Goal: Information Seeking & Learning: Learn about a topic

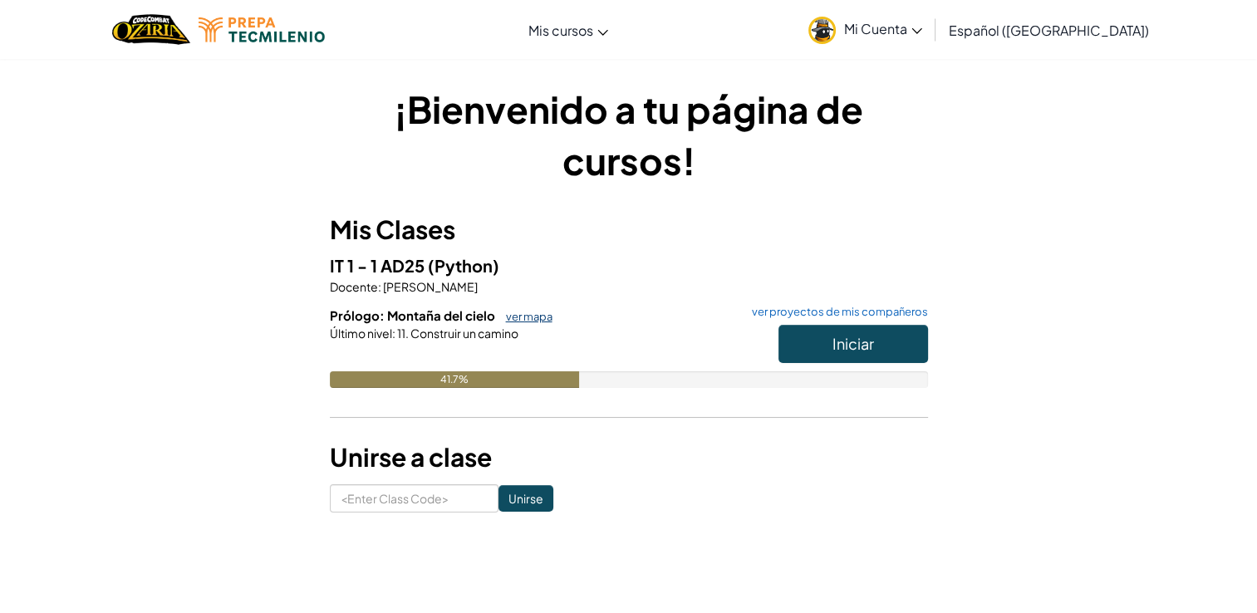
drag, startPoint x: 548, startPoint y: 317, endPoint x: 532, endPoint y: 319, distance: 16.7
click at [548, 317] on link "ver mapa" at bounding box center [525, 316] width 55 height 13
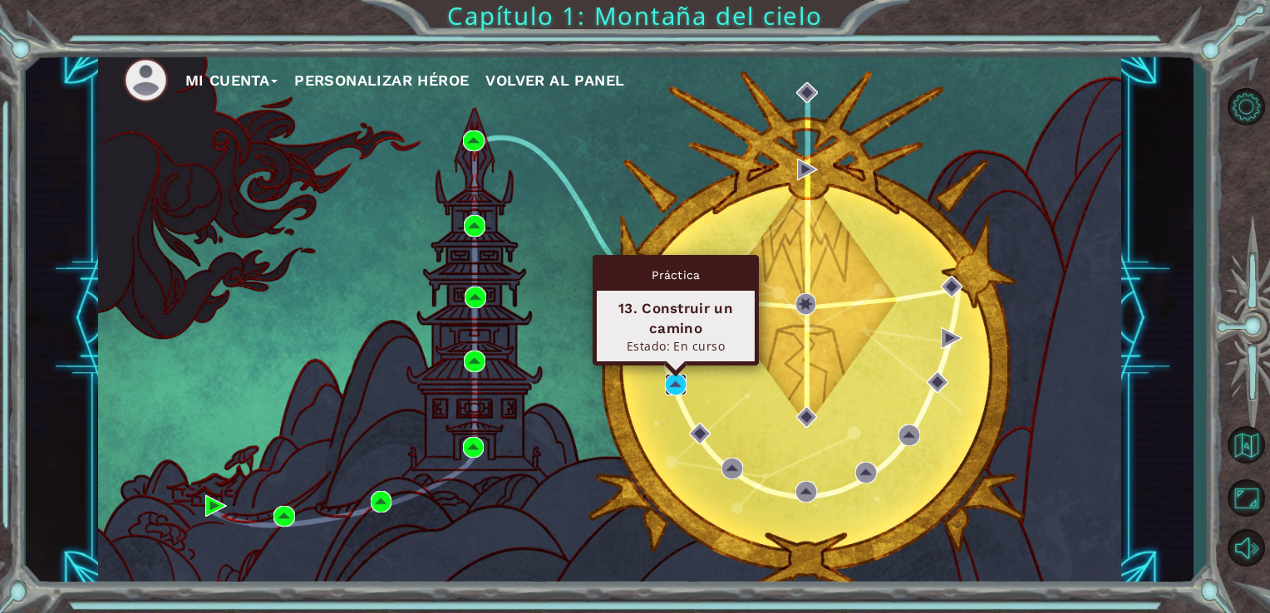
click at [671, 379] on img at bounding box center [676, 385] width 22 height 22
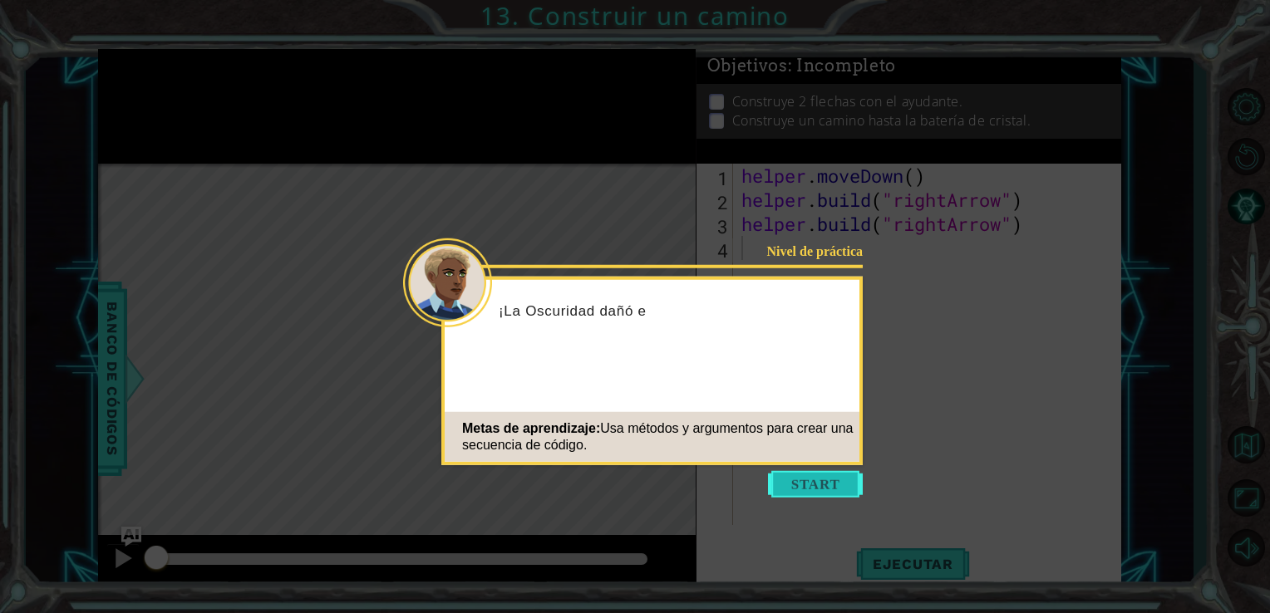
click at [814, 487] on button "Start" at bounding box center [815, 484] width 95 height 27
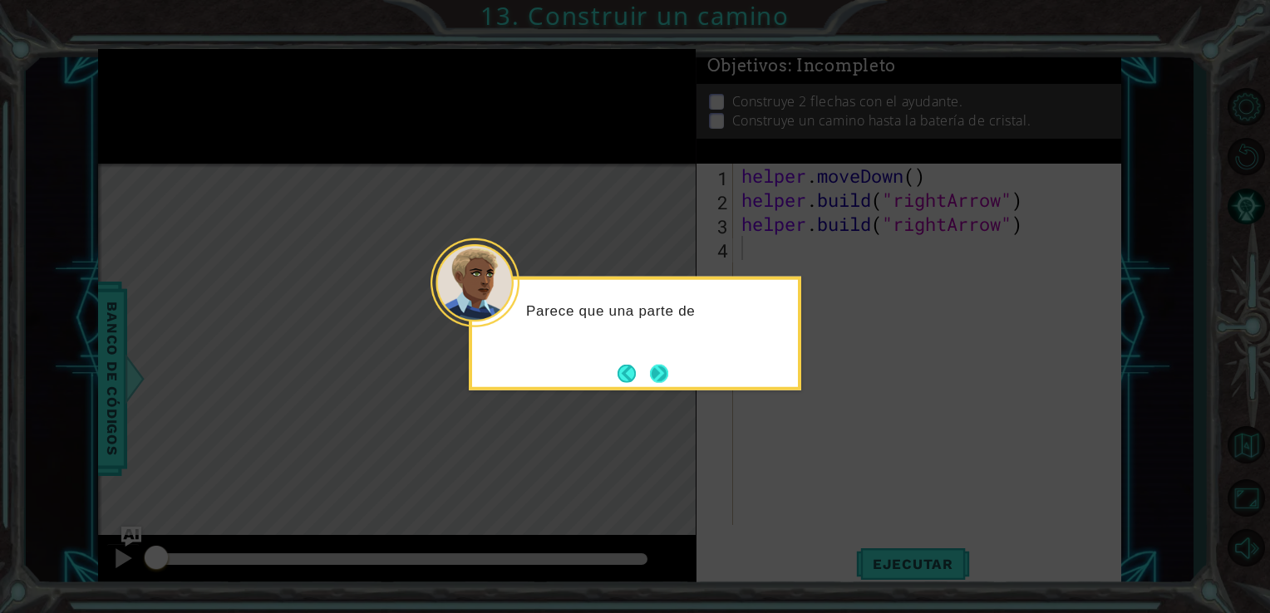
click at [668, 372] on button "Next" at bounding box center [659, 373] width 18 height 18
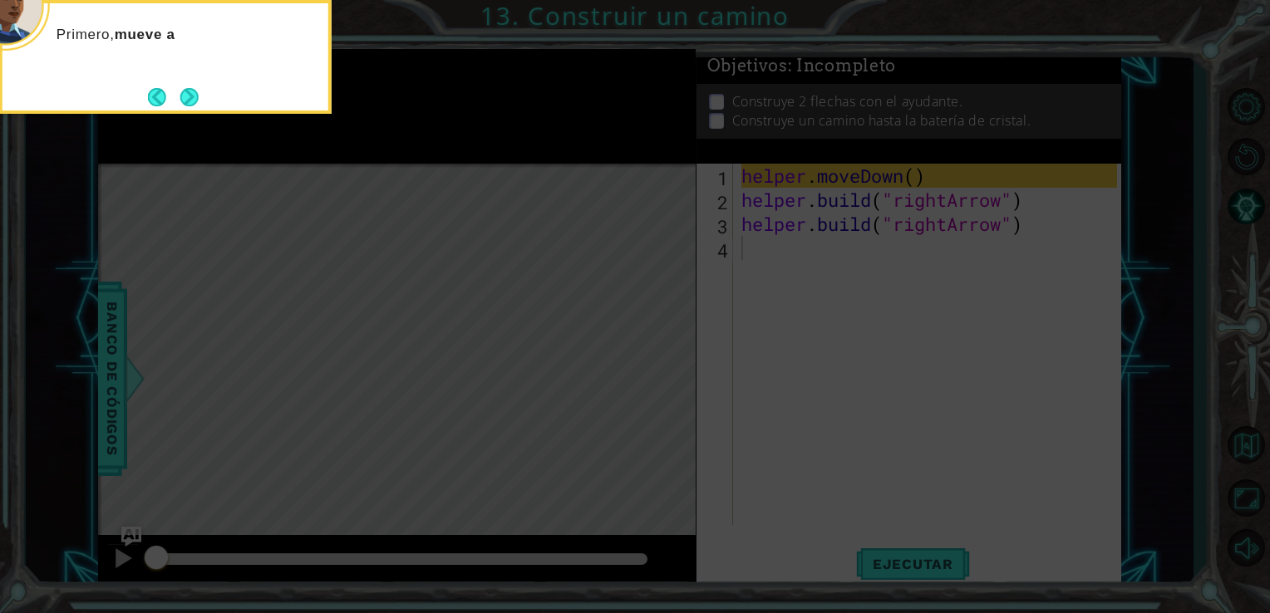
click at [508, 281] on icon at bounding box center [635, 91] width 1270 height 1043
click at [189, 94] on button "Next" at bounding box center [189, 97] width 18 height 18
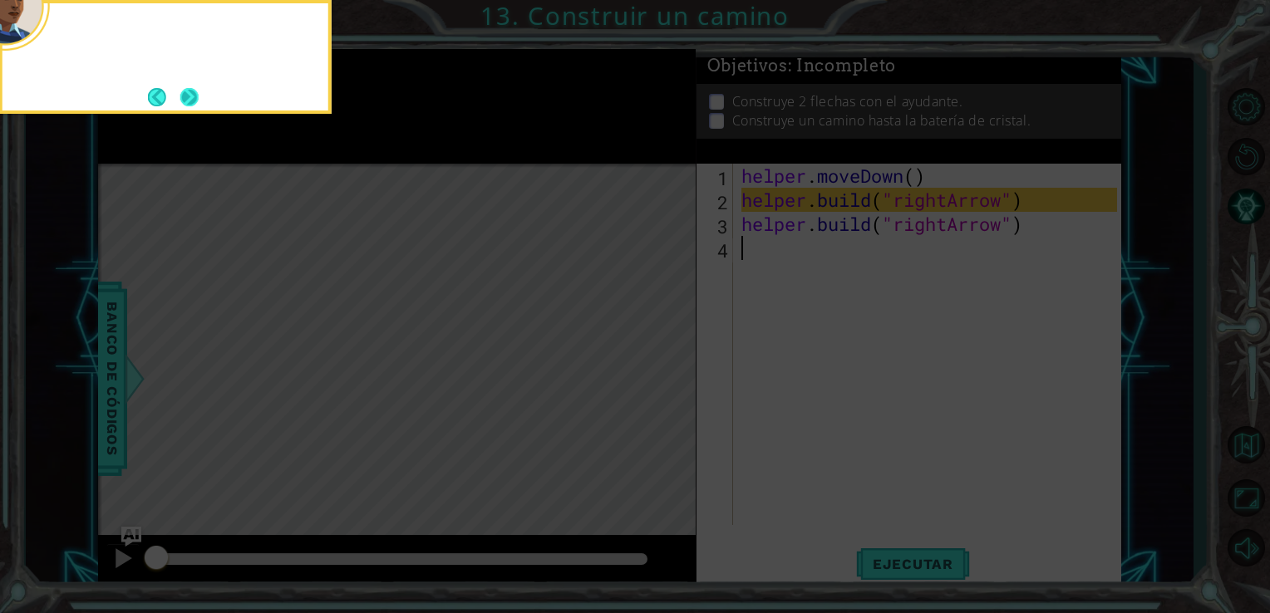
click at [196, 91] on button "Next" at bounding box center [189, 97] width 18 height 18
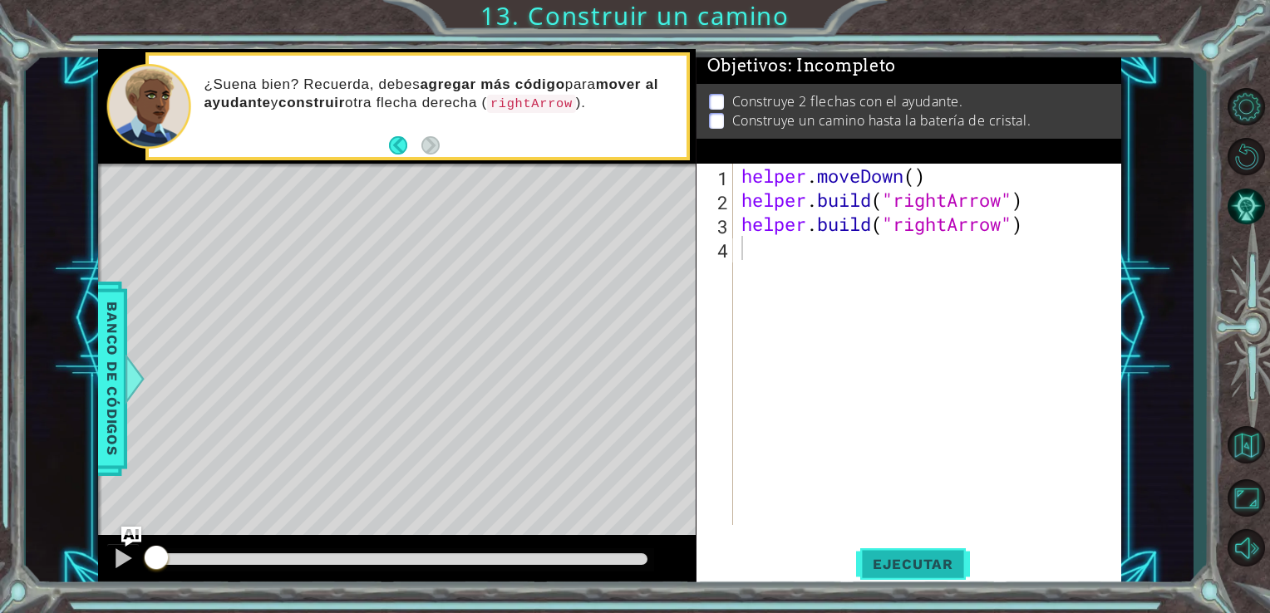
click at [923, 558] on span "Ejecutar" at bounding box center [913, 564] width 114 height 17
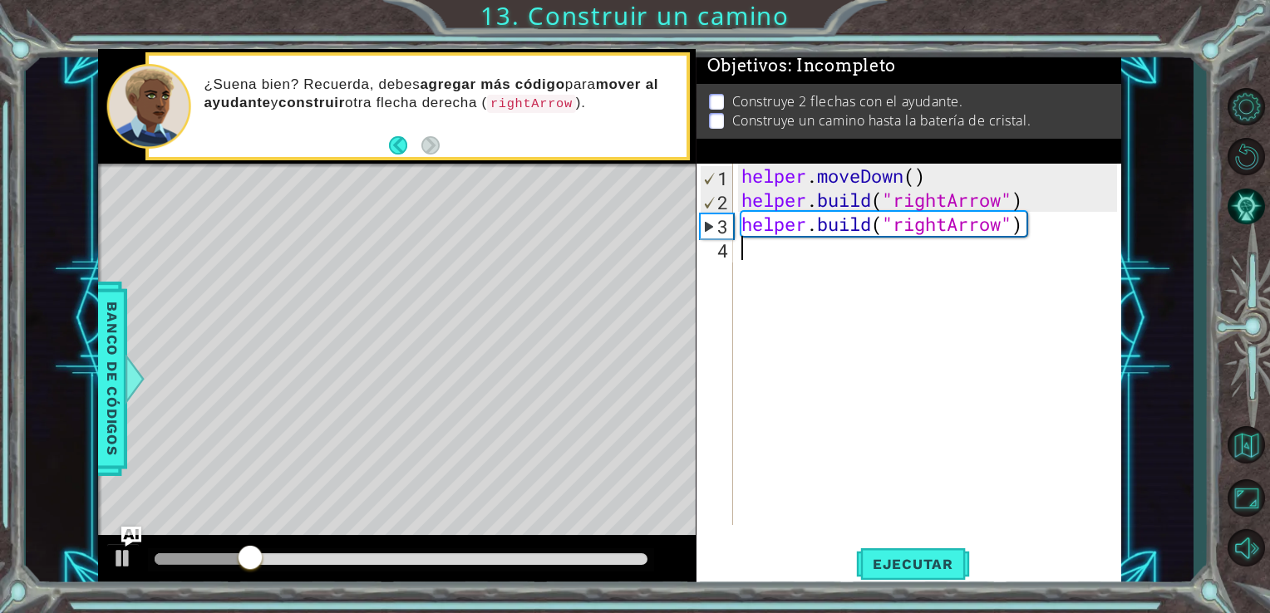
click at [792, 273] on div "helper . moveDown ( ) helper . build ( "rightArrow" ) helper . build ( "rightAr…" at bounding box center [932, 369] width 388 height 410
click at [775, 261] on div "helper . moveDown ( ) helper . build ( "rightArrow" ) helper . build ( "rightAr…" at bounding box center [932, 369] width 388 height 410
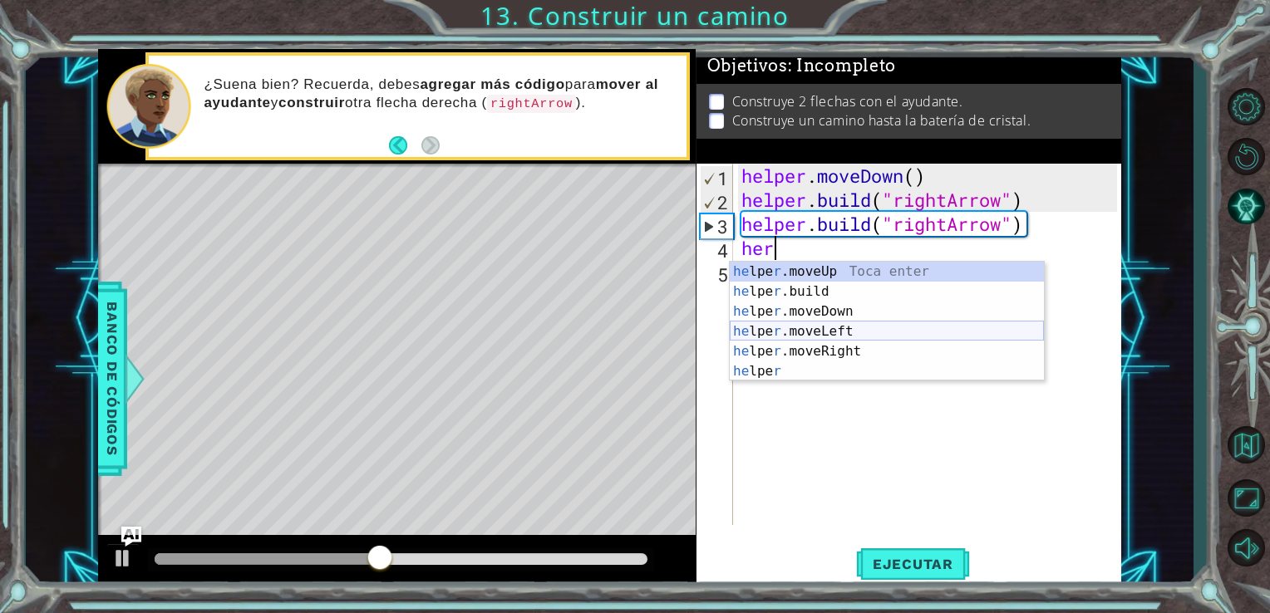
click at [841, 329] on div "he lpe r .moveUp Toca enter he lpe r .build Toca enter he lpe r .moveDown Toca …" at bounding box center [887, 342] width 314 height 160
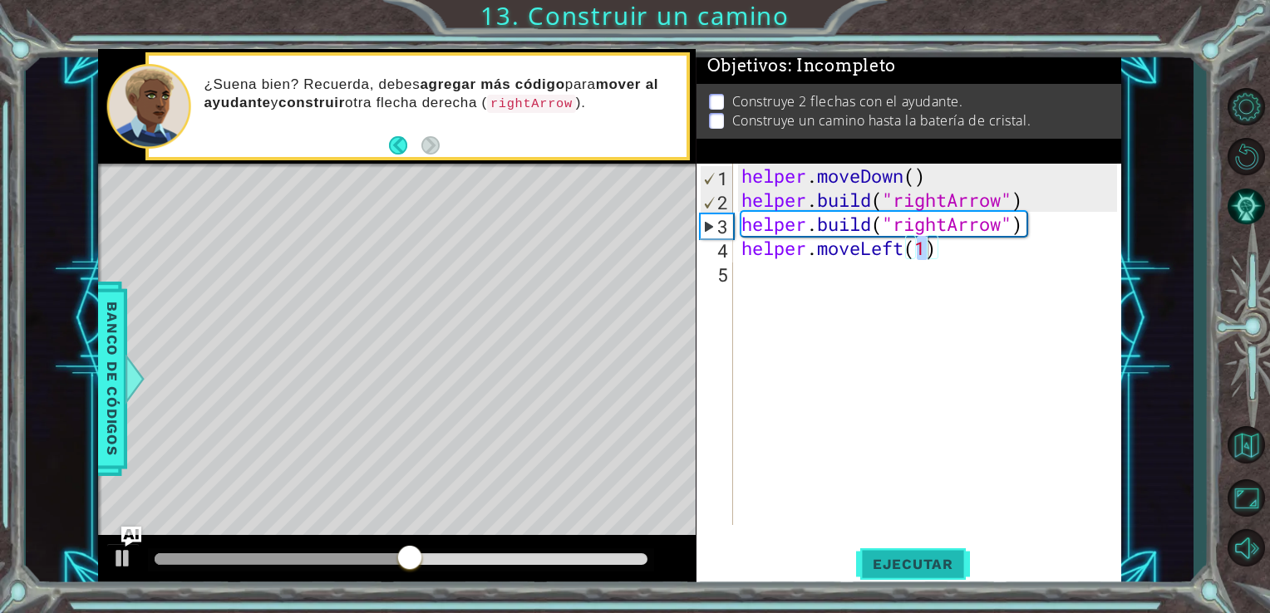
click at [921, 569] on span "Ejecutar" at bounding box center [913, 564] width 114 height 17
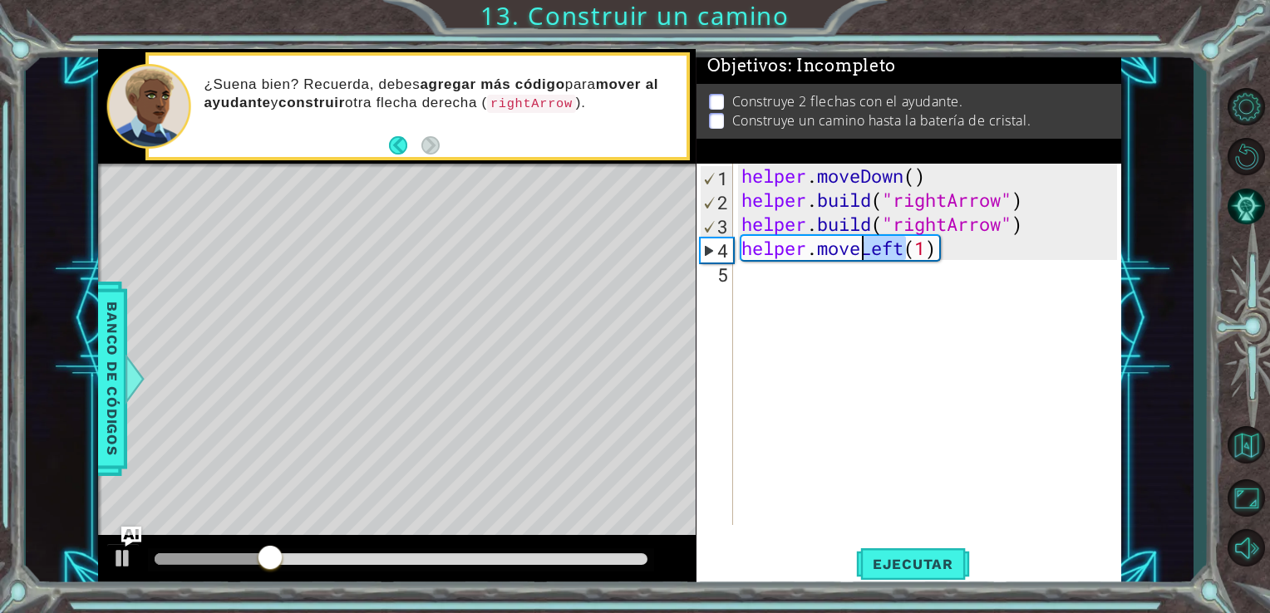
drag, startPoint x: 901, startPoint y: 244, endPoint x: 864, endPoint y: 252, distance: 37.3
click at [864, 252] on div "helper . moveDown ( ) helper . build ( "rightArrow" ) helper . build ( "rightAr…" at bounding box center [932, 369] width 388 height 410
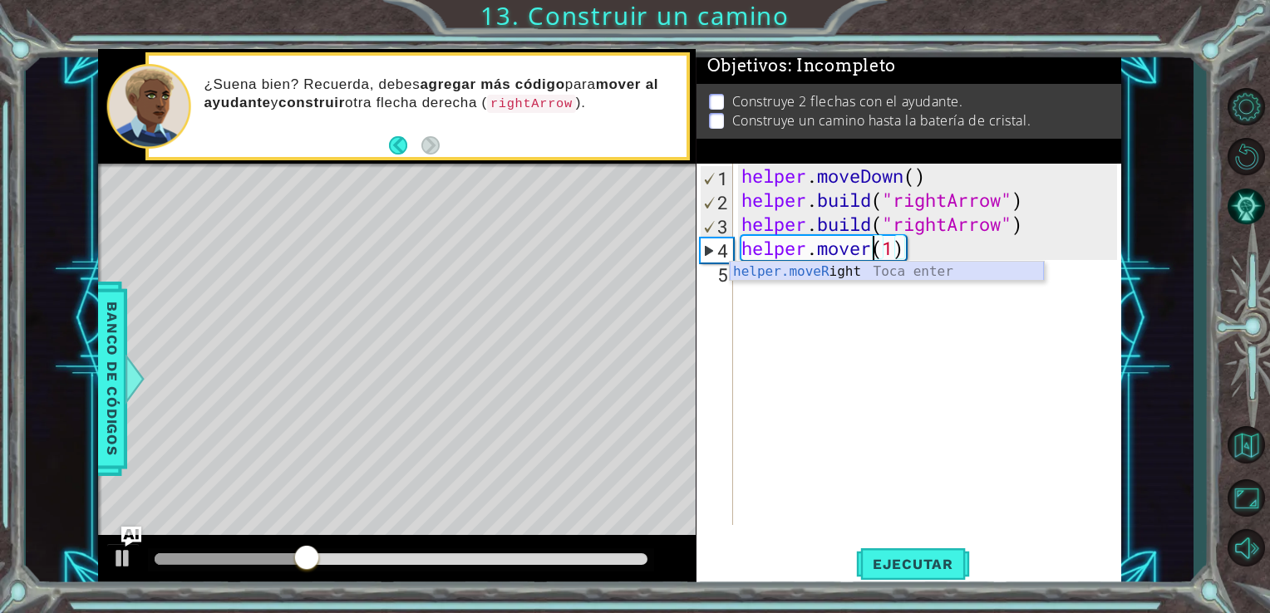
click at [850, 273] on div "helper.moveR ight Toca enter" at bounding box center [887, 292] width 314 height 60
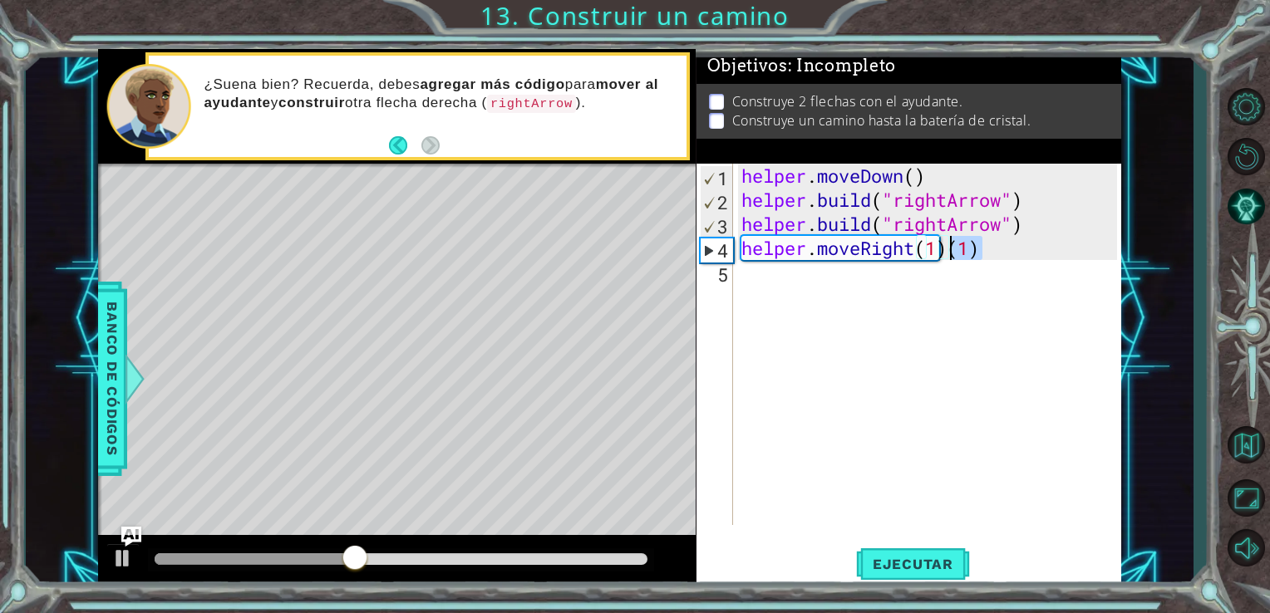
drag, startPoint x: 980, startPoint y: 248, endPoint x: 950, endPoint y: 253, distance: 30.2
click at [950, 253] on div "helper . moveDown ( ) helper . build ( "rightArrow" ) helper . build ( "rightAr…" at bounding box center [932, 369] width 388 height 410
click at [912, 573] on button "Ejecutar" at bounding box center [913, 564] width 114 height 42
click at [939, 247] on div "helper . moveDown ( ) helper . build ( "rightArrow" ) helper . build ( "rightAr…" at bounding box center [932, 369] width 388 height 410
type textarea "helper.moveRight(3)"
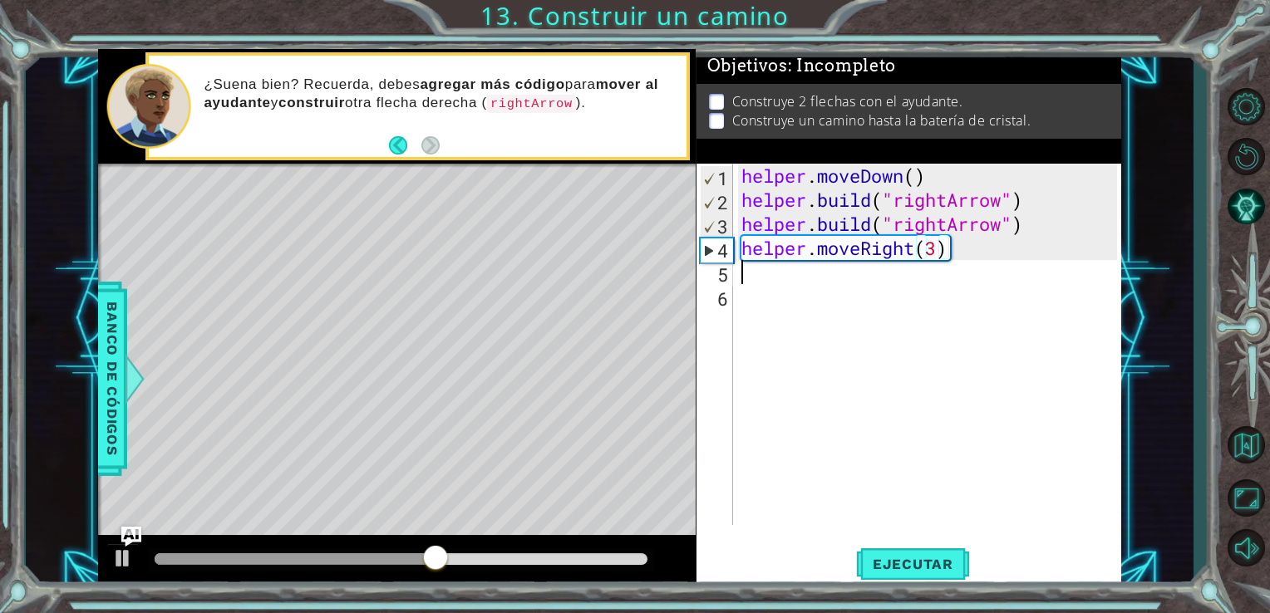
scroll to position [0, 0]
click at [884, 563] on span "Ejecutar" at bounding box center [913, 564] width 114 height 17
click at [760, 277] on div "helper . moveDown ( ) helper . build ( "rightArrow" ) helper . build ( "rightAr…" at bounding box center [932, 369] width 388 height 410
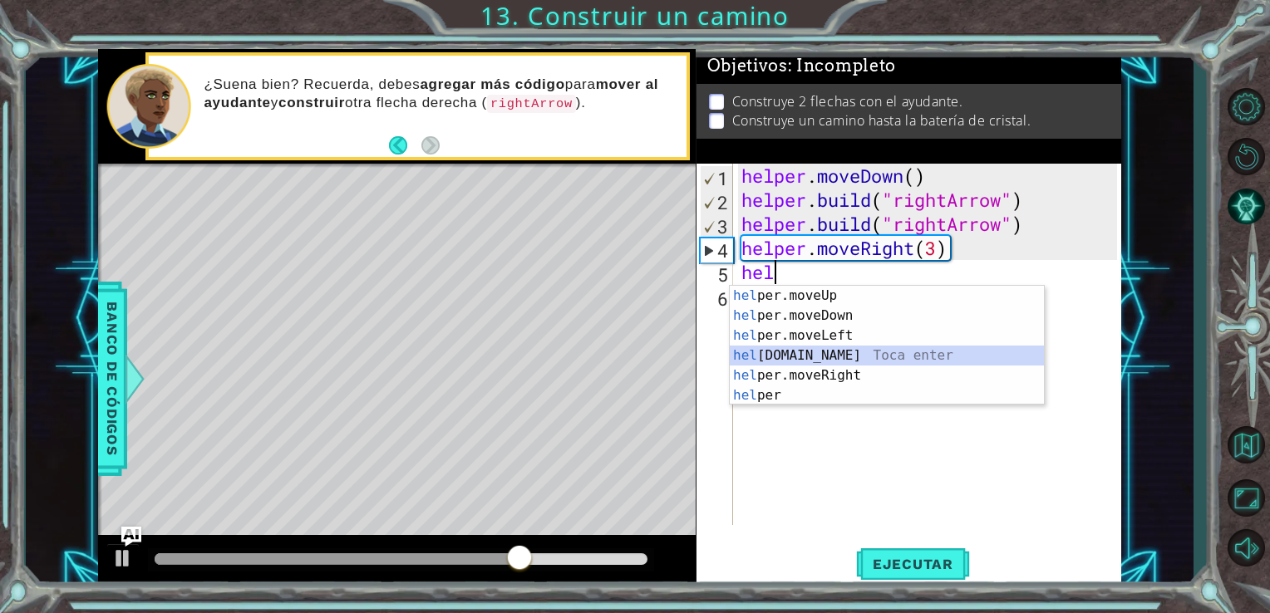
click at [864, 361] on div "hel per.moveUp Toca enter hel per.moveDown Toca enter hel per.moveLeft Toca ent…" at bounding box center [887, 366] width 314 height 160
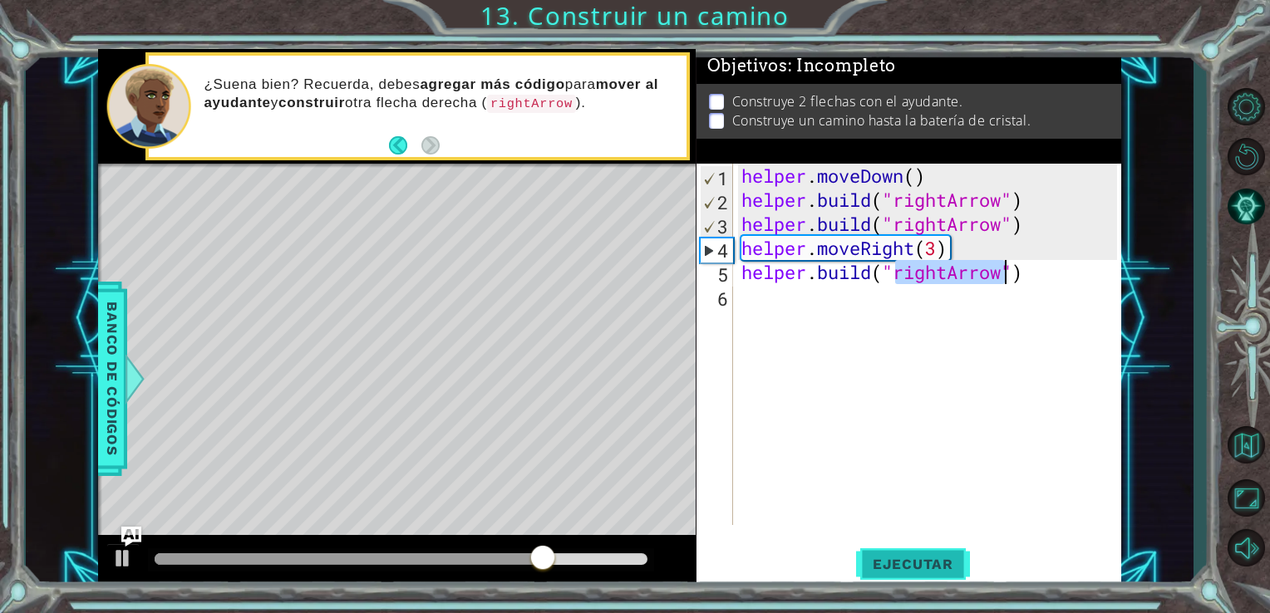
type textarea "[DOMAIN_NAME]("rightArrow")"
click at [908, 565] on span "Ejecutar" at bounding box center [913, 564] width 114 height 17
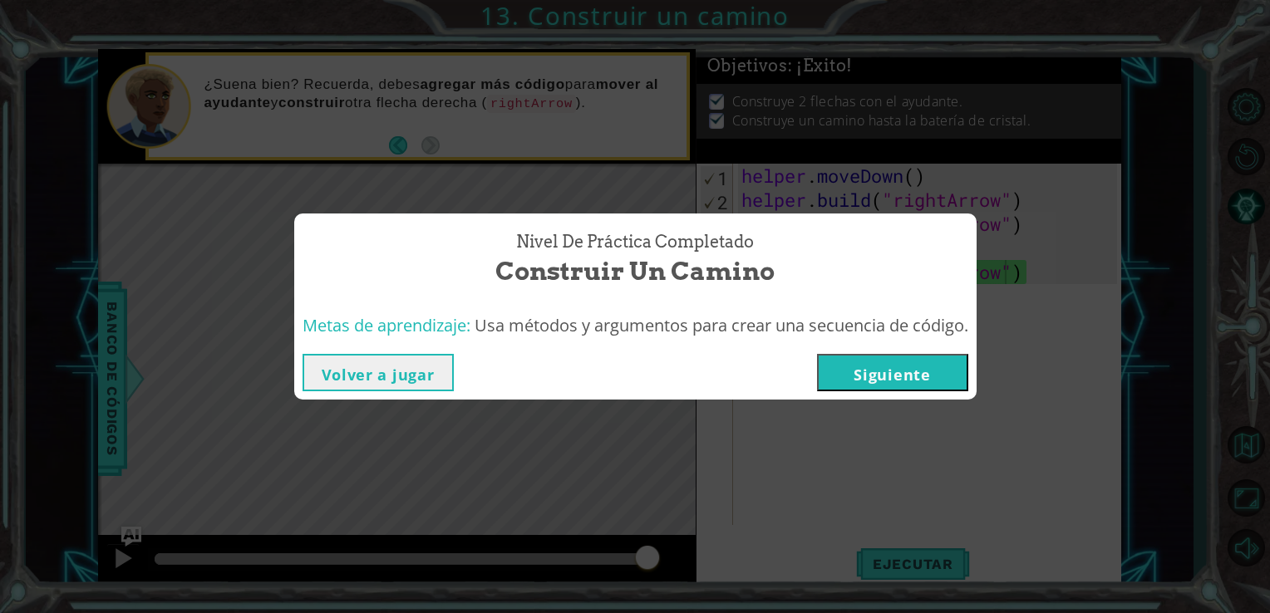
click at [915, 377] on button "Siguiente" at bounding box center [892, 372] width 151 height 37
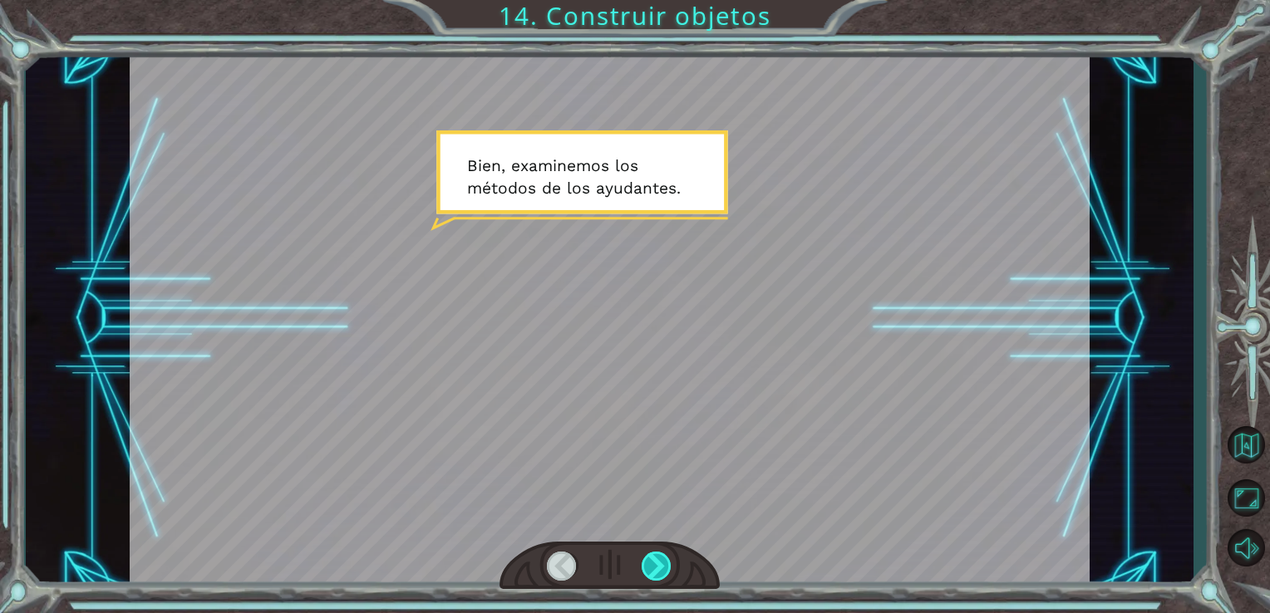
click at [671, 580] on div at bounding box center [657, 566] width 31 height 29
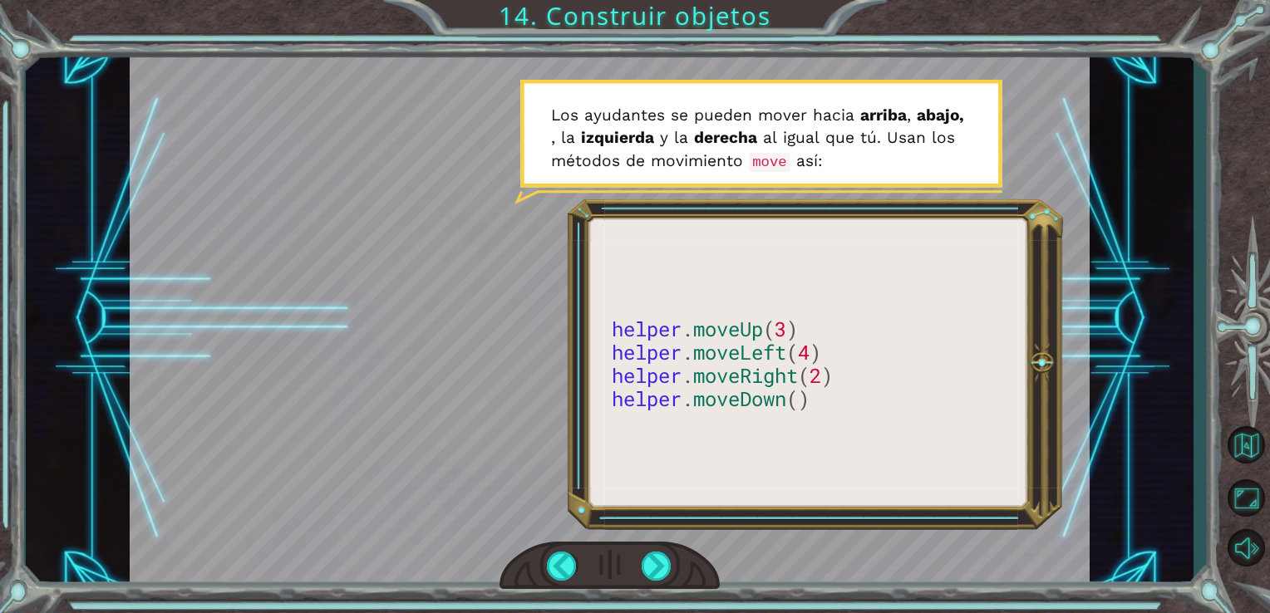
click at [661, 583] on div at bounding box center [609, 566] width 221 height 48
click at [660, 577] on div at bounding box center [657, 566] width 31 height 29
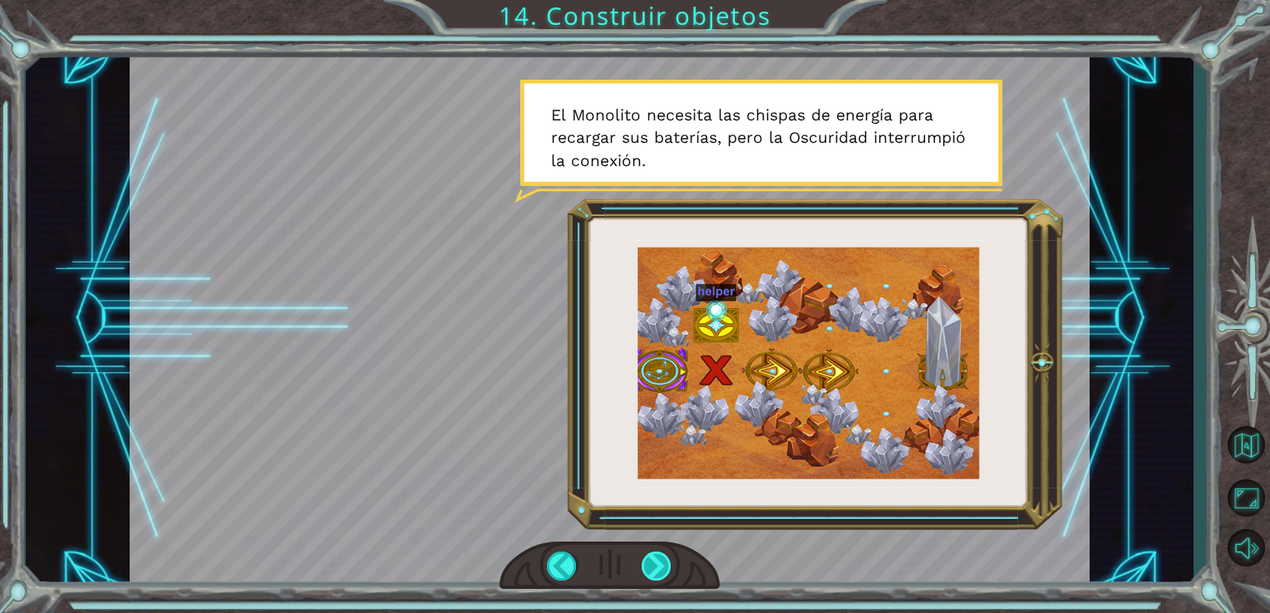
drag, startPoint x: 645, startPoint y: 573, endPoint x: 649, endPoint y: 563, distance: 10.8
click at [646, 569] on div at bounding box center [657, 566] width 31 height 29
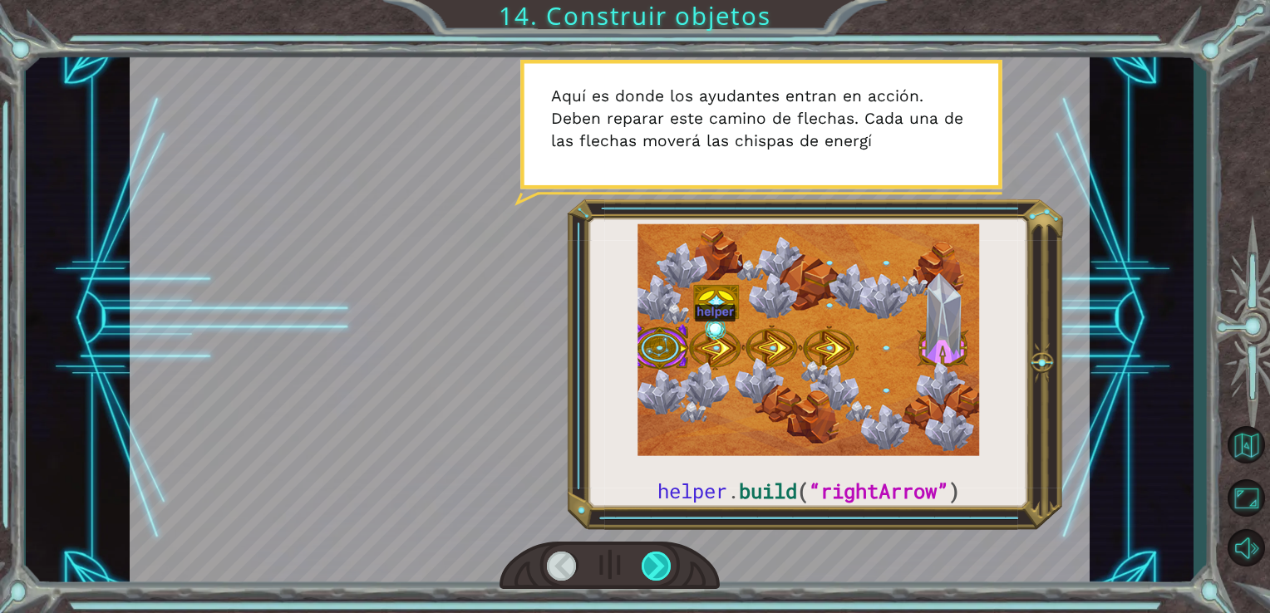
click at [663, 563] on div at bounding box center [657, 566] width 31 height 29
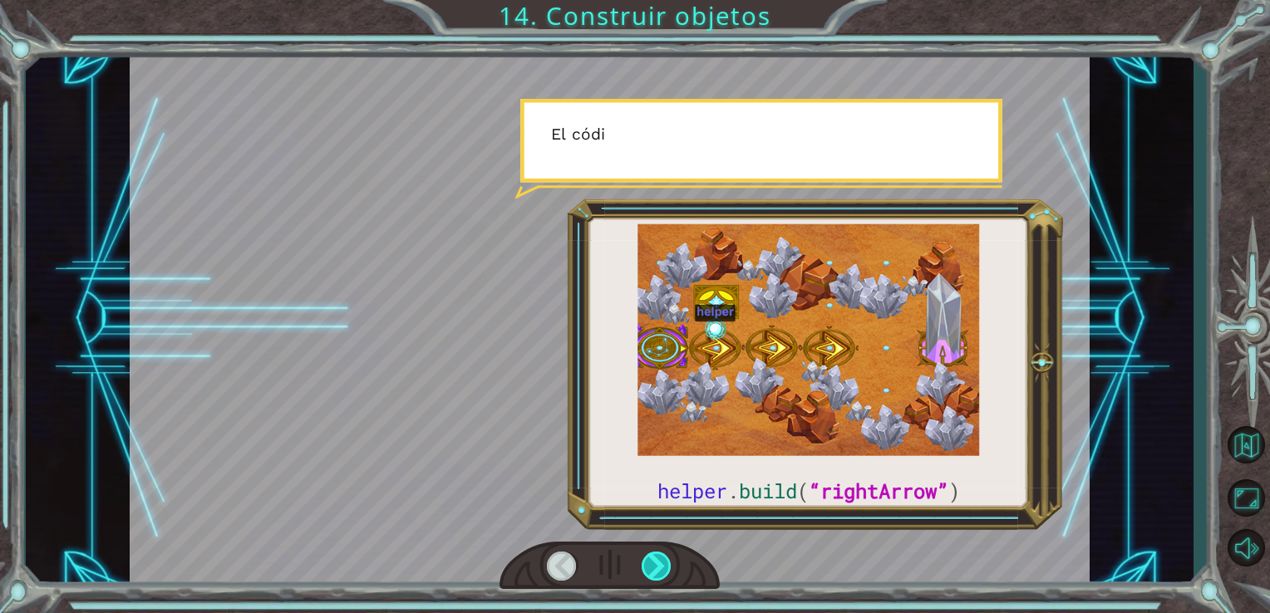
click at [663, 563] on div at bounding box center [657, 566] width 31 height 29
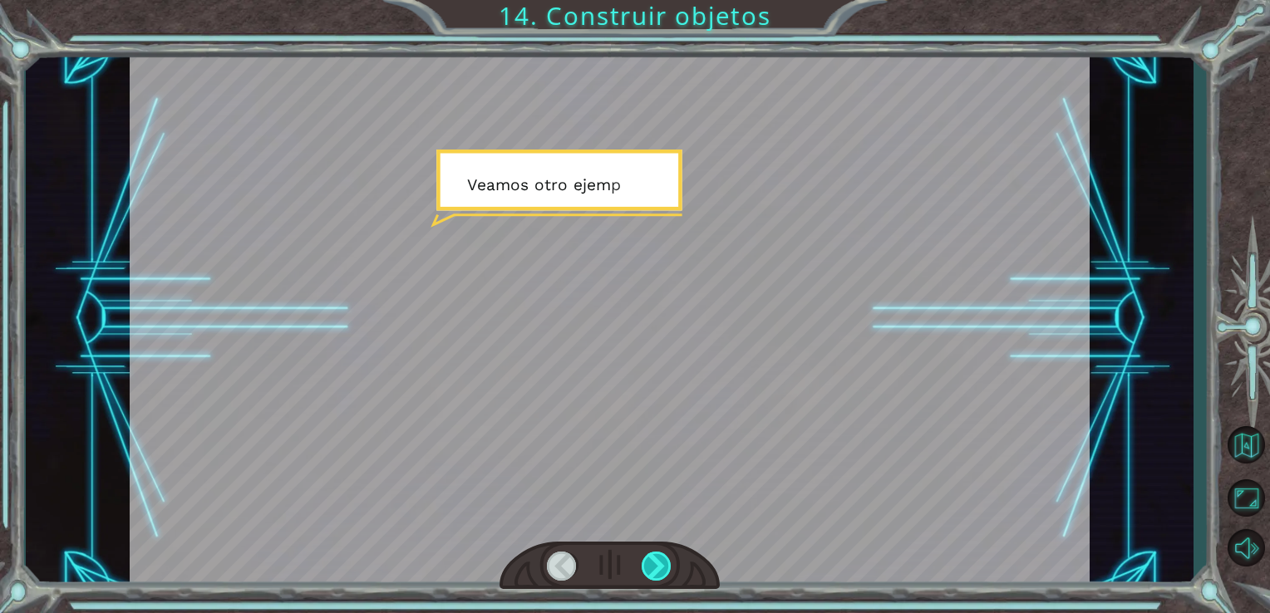
click at [663, 563] on div at bounding box center [657, 566] width 31 height 29
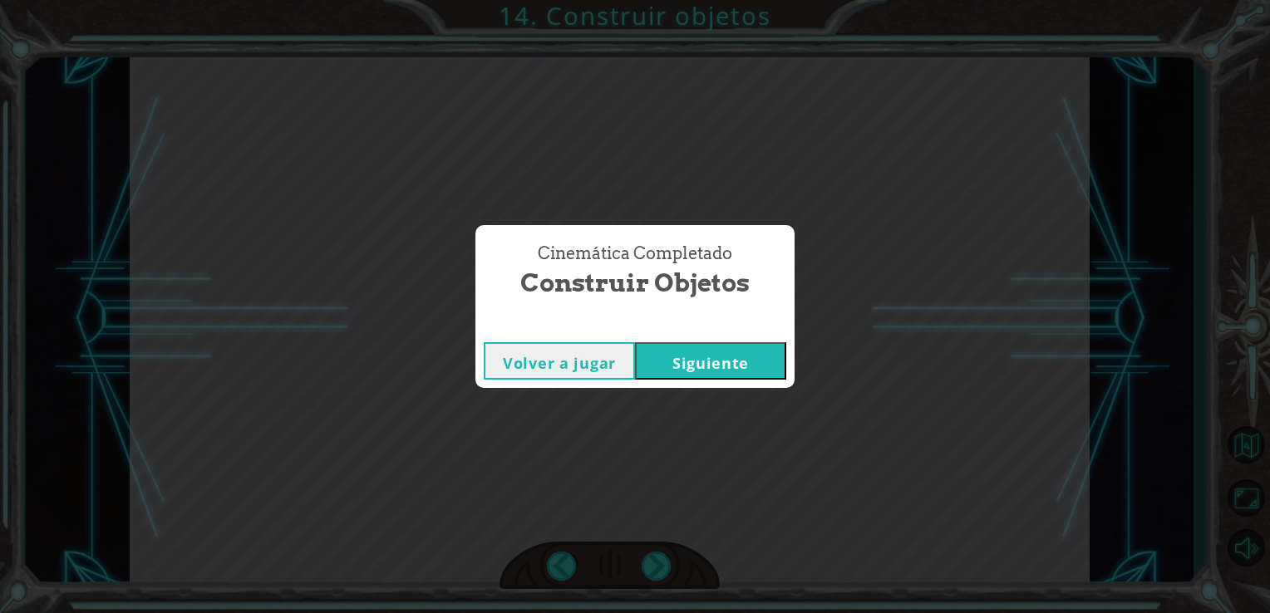
click at [716, 366] on button "Siguiente" at bounding box center [710, 360] width 151 height 37
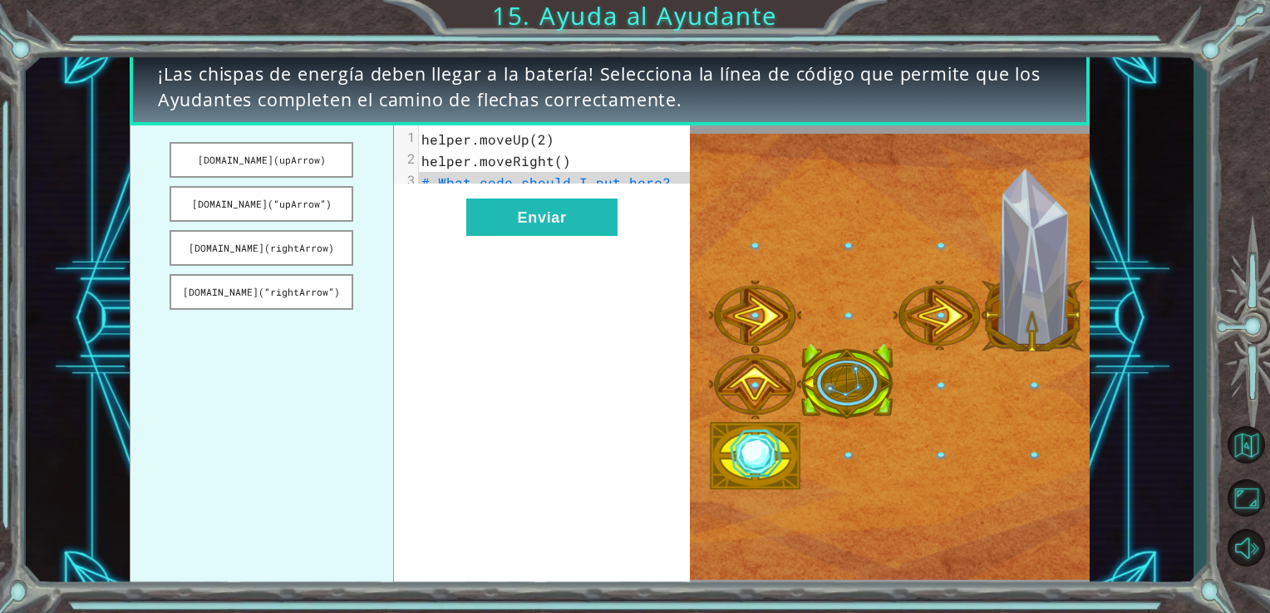
drag, startPoint x: 276, startPoint y: 160, endPoint x: 528, endPoint y: 199, distance: 254.8
click at [528, 200] on div "[DOMAIN_NAME](upArrow) [DOMAIN_NAME](“upArrow”) [DOMAIN_NAME](rightArrow) [DOMA…" at bounding box center [410, 357] width 561 height 464
click at [328, 160] on button "[DOMAIN_NAME](upArrow)" at bounding box center [262, 160] width 184 height 36
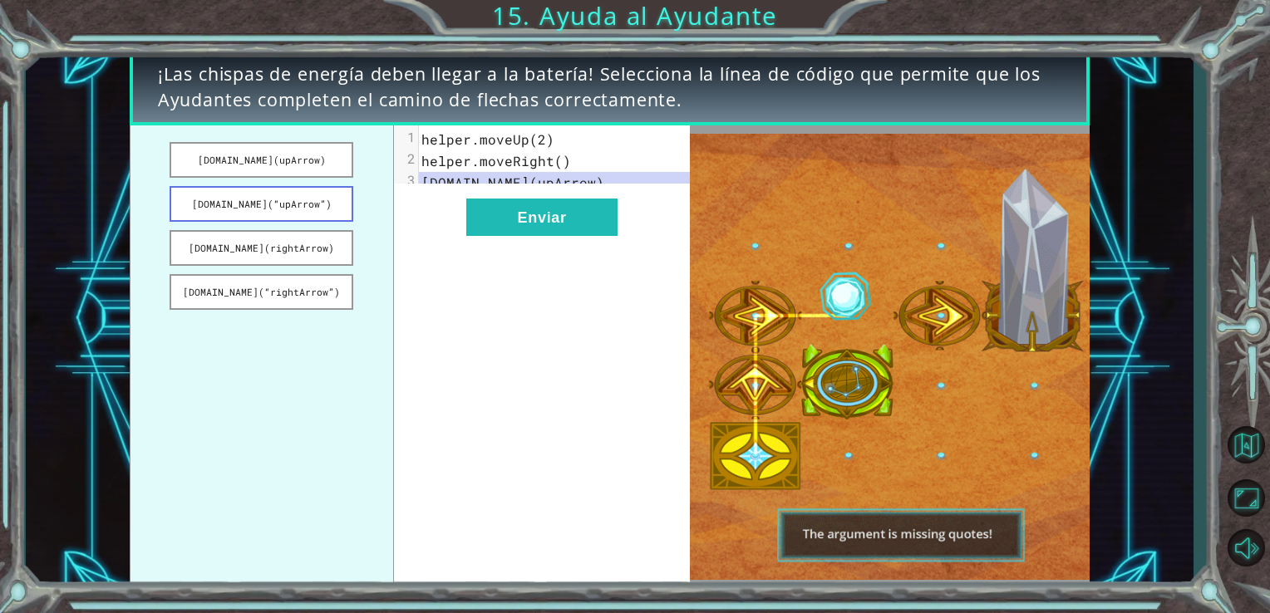
click at [283, 198] on button "[DOMAIN_NAME](“upArrow”)" at bounding box center [262, 204] width 184 height 36
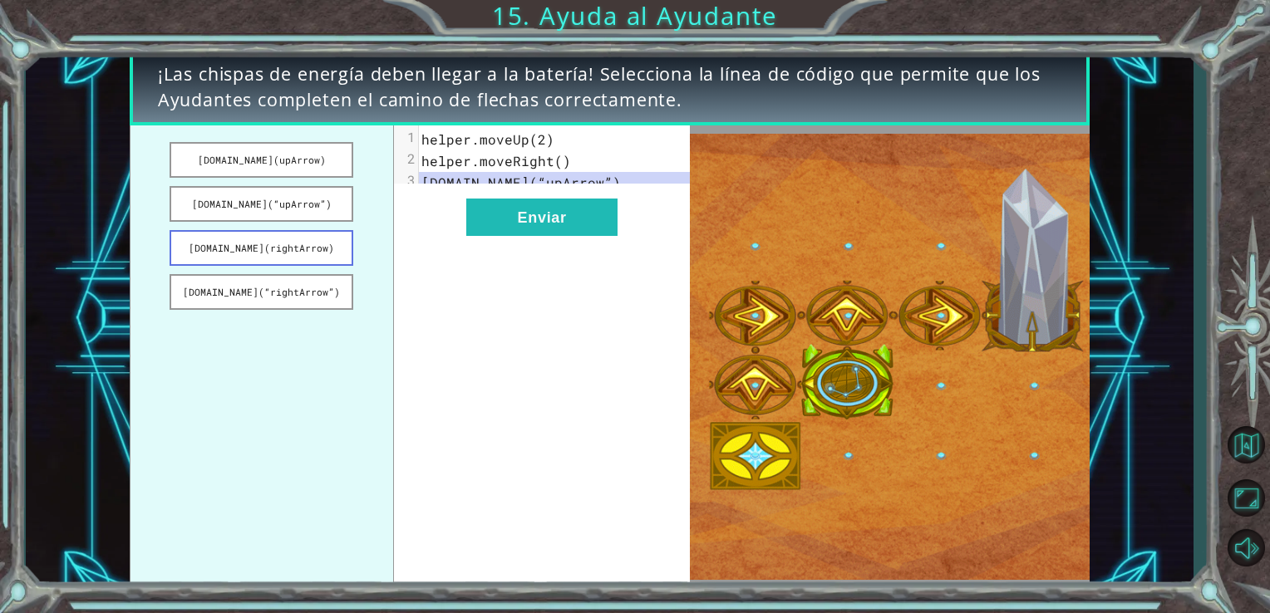
click at [326, 251] on button "[DOMAIN_NAME](rightArrow)" at bounding box center [262, 248] width 184 height 36
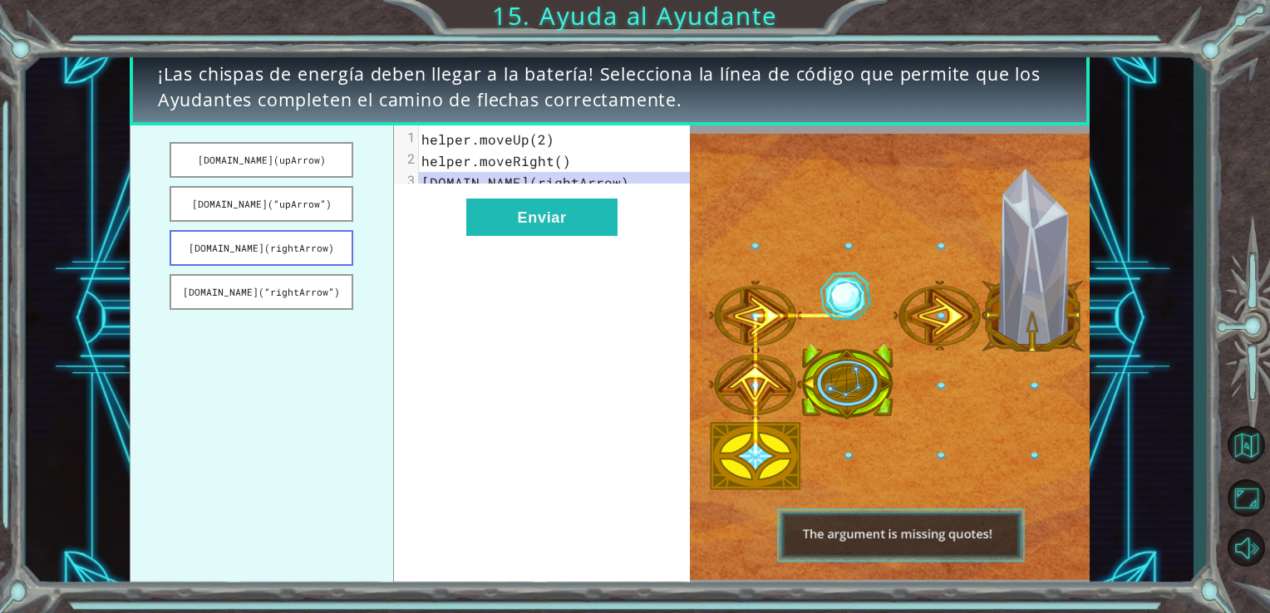
click at [321, 243] on button "[DOMAIN_NAME](rightArrow)" at bounding box center [262, 248] width 184 height 36
drag, startPoint x: 300, startPoint y: 246, endPoint x: 378, endPoint y: 255, distance: 78.6
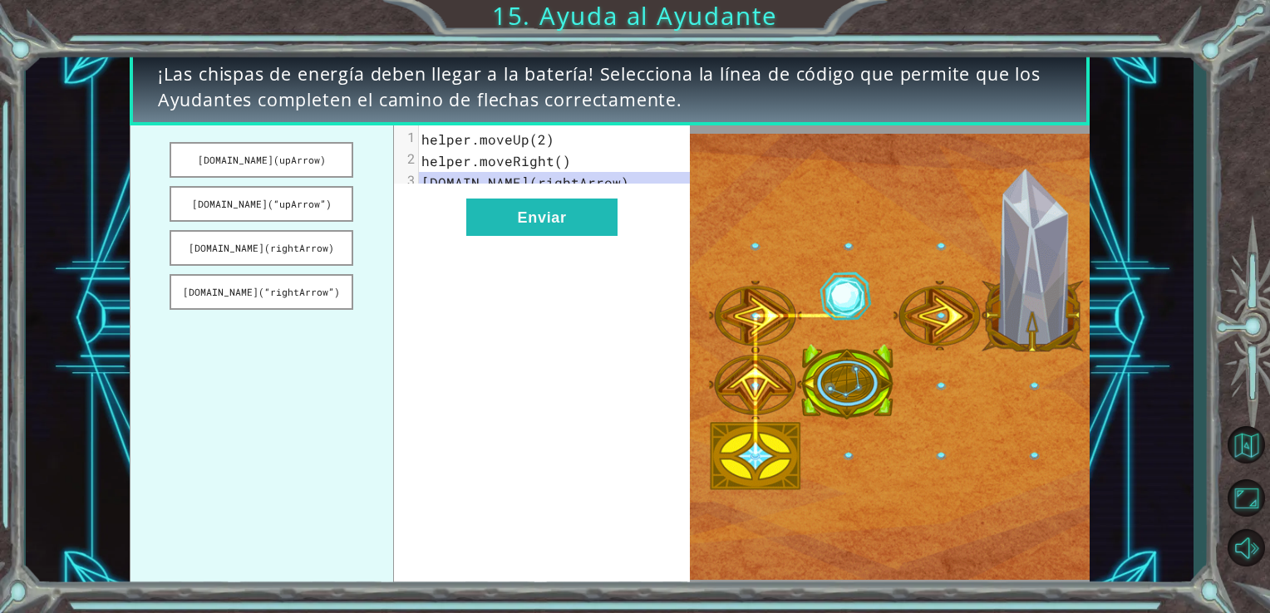
click at [378, 255] on ul "[DOMAIN_NAME](upArrow) [DOMAIN_NAME](“upArrow”) [DOMAIN_NAME](rightArrow) [DOMA…" at bounding box center [262, 357] width 264 height 464
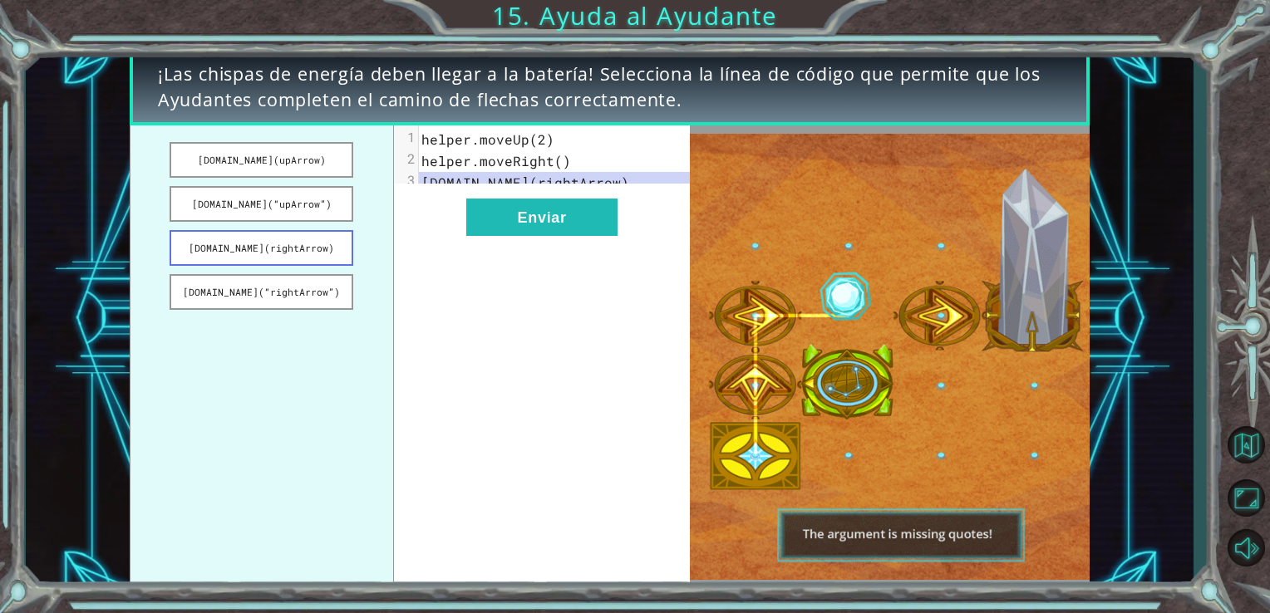
click at [303, 244] on button "[DOMAIN_NAME](rightArrow)" at bounding box center [262, 248] width 184 height 36
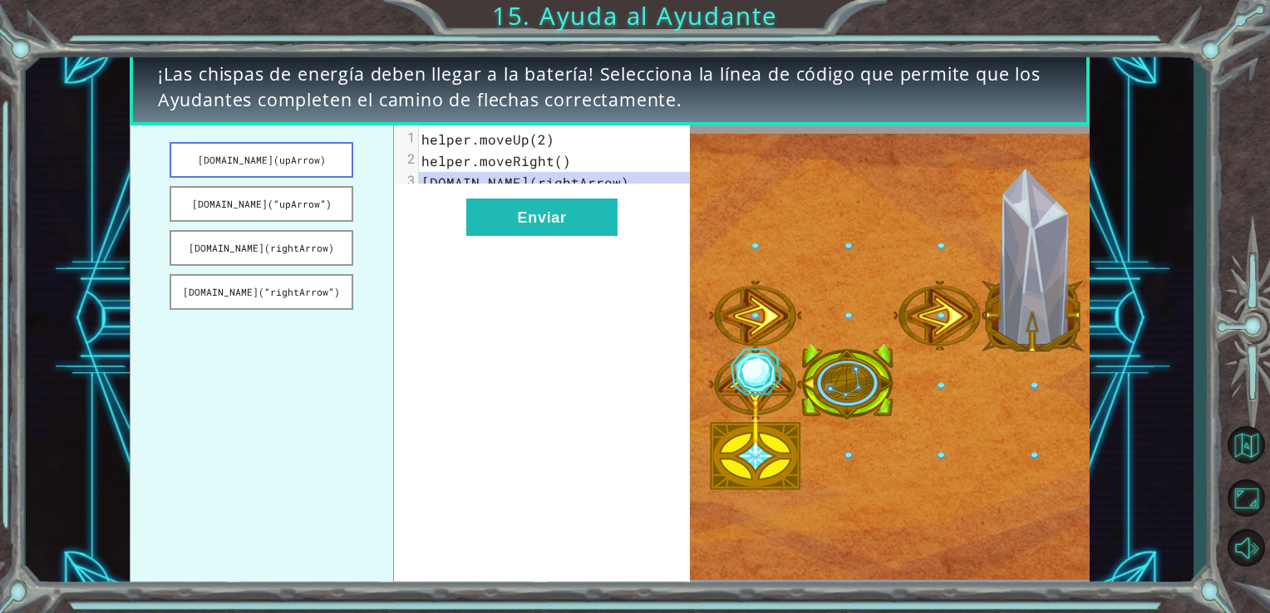
click at [302, 161] on button "[DOMAIN_NAME](upArrow)" at bounding box center [262, 160] width 184 height 36
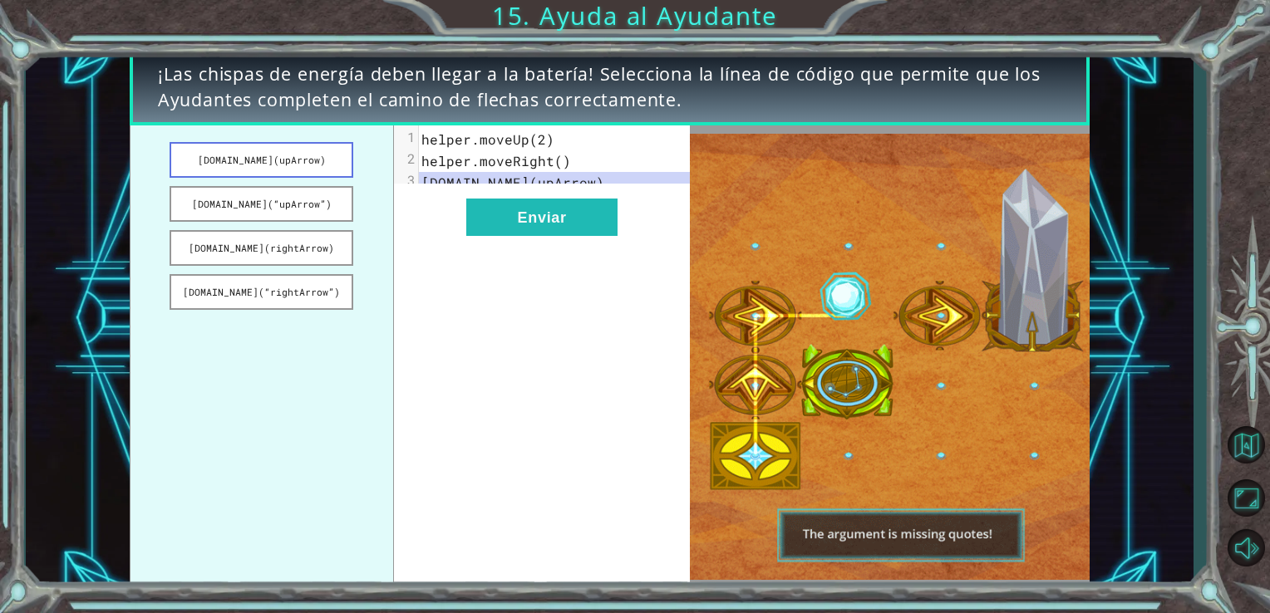
click at [302, 165] on button "[DOMAIN_NAME](upArrow)" at bounding box center [262, 160] width 184 height 36
click at [289, 194] on button "[DOMAIN_NAME](“upArrow”)" at bounding box center [262, 204] width 184 height 36
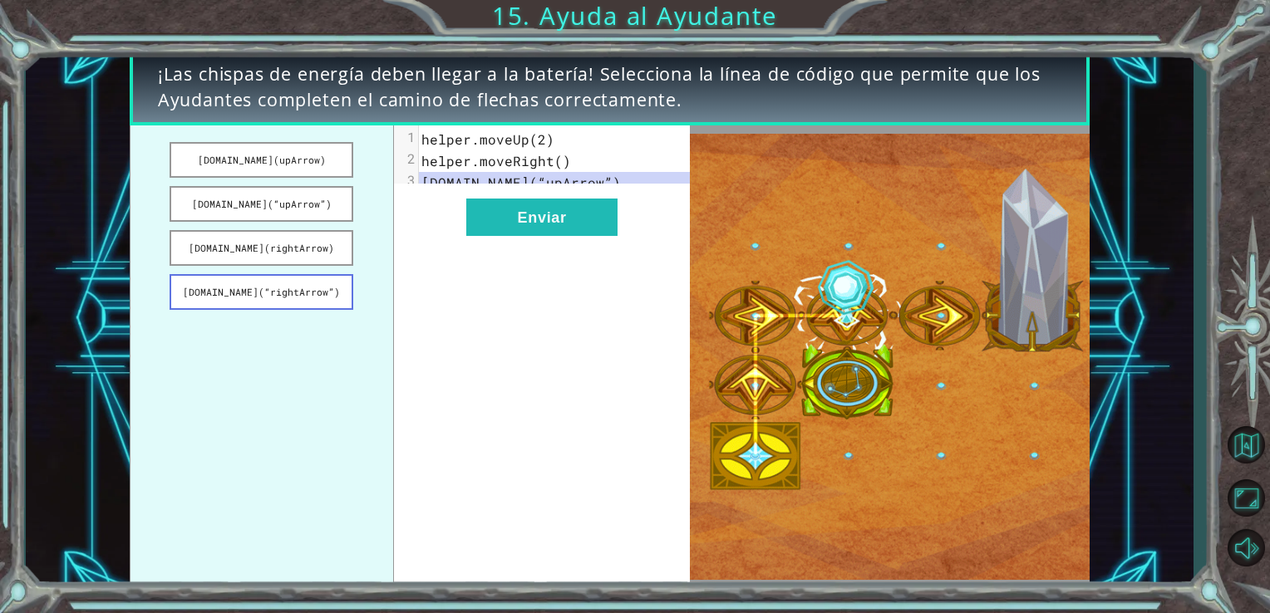
click at [267, 302] on button "[DOMAIN_NAME](“rightArrow”)" at bounding box center [262, 292] width 184 height 36
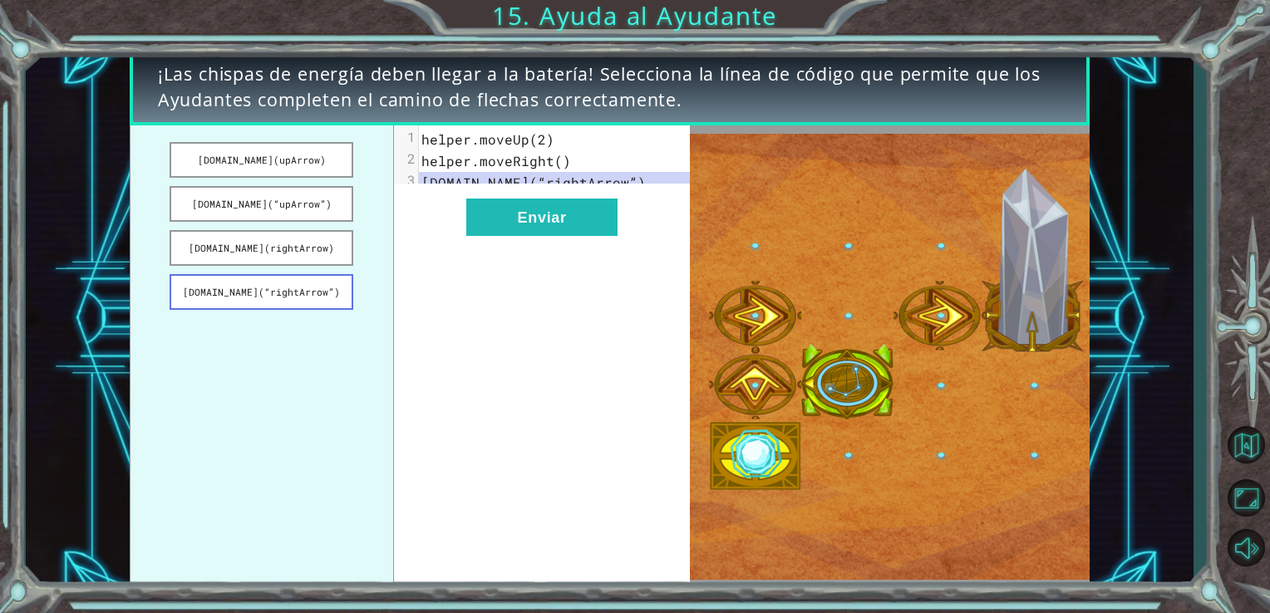
click at [267, 295] on button "[DOMAIN_NAME](“rightArrow”)" at bounding box center [262, 292] width 184 height 36
click at [313, 297] on button "[DOMAIN_NAME](“rightArrow”)" at bounding box center [262, 292] width 184 height 36
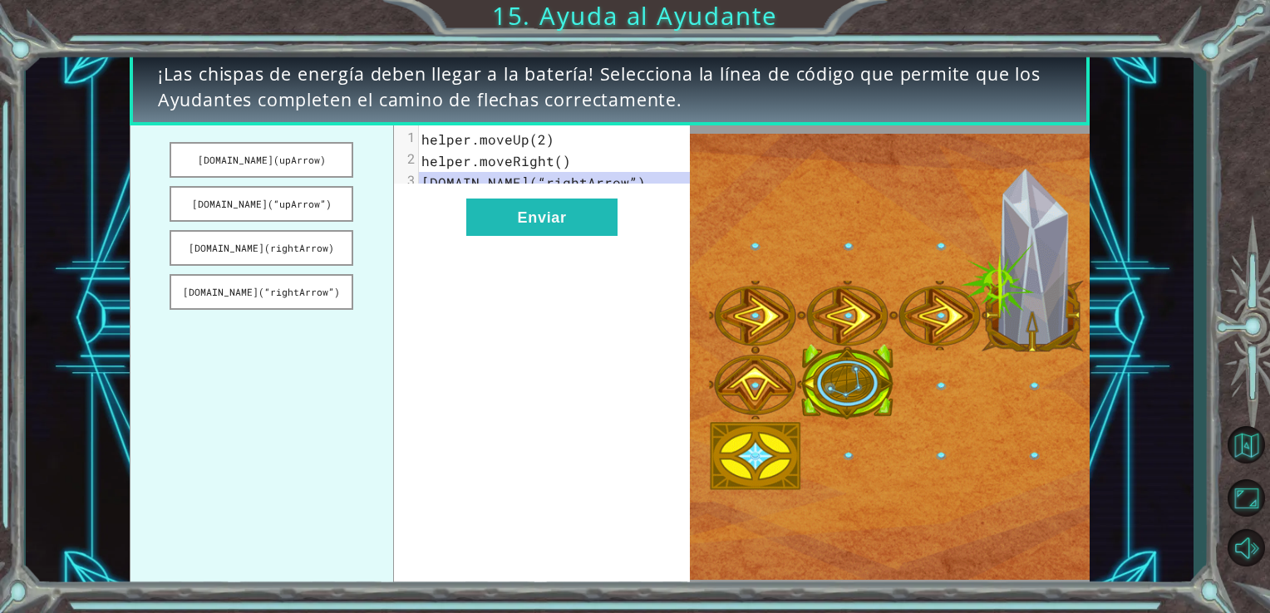
drag, startPoint x: 314, startPoint y: 289, endPoint x: 379, endPoint y: 273, distance: 66.7
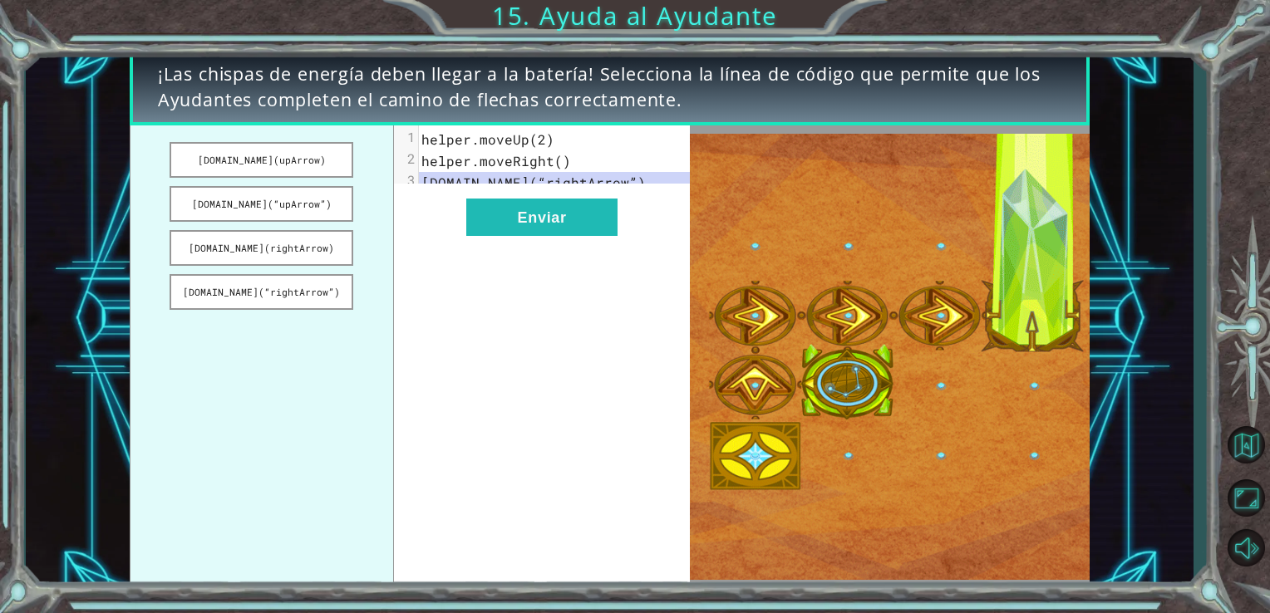
click at [379, 273] on ul "[DOMAIN_NAME](upArrow) [DOMAIN_NAME](“upArrow”) [DOMAIN_NAME](rightArrow) [DOMA…" at bounding box center [262, 357] width 264 height 464
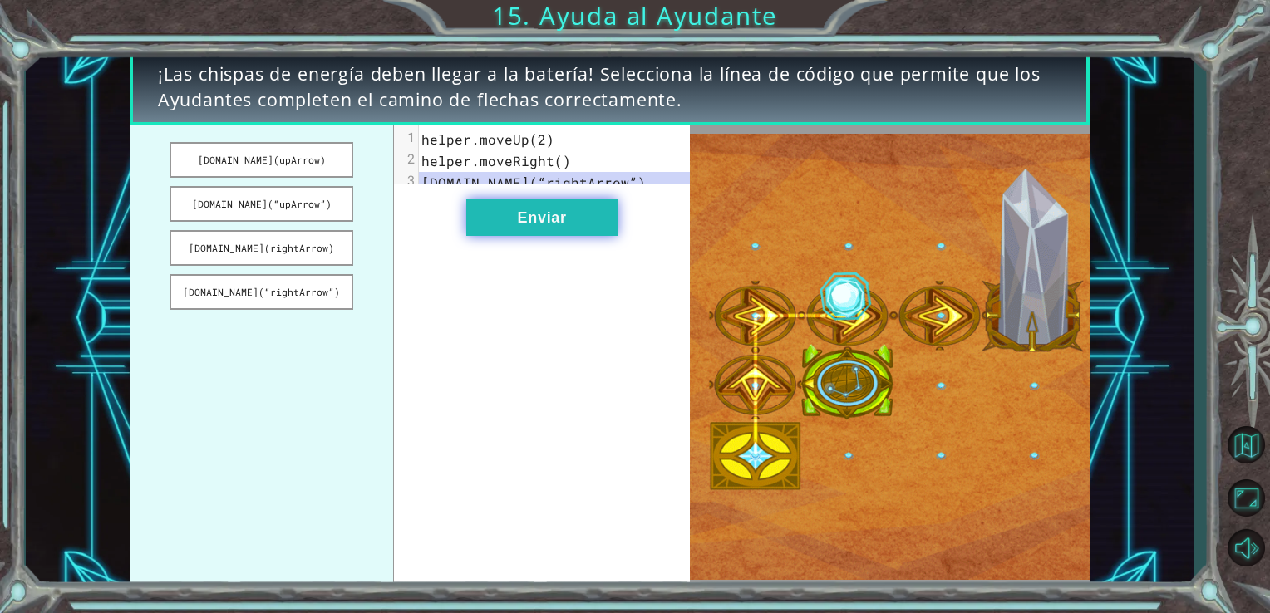
click at [571, 235] on button "Enviar" at bounding box center [541, 217] width 151 height 37
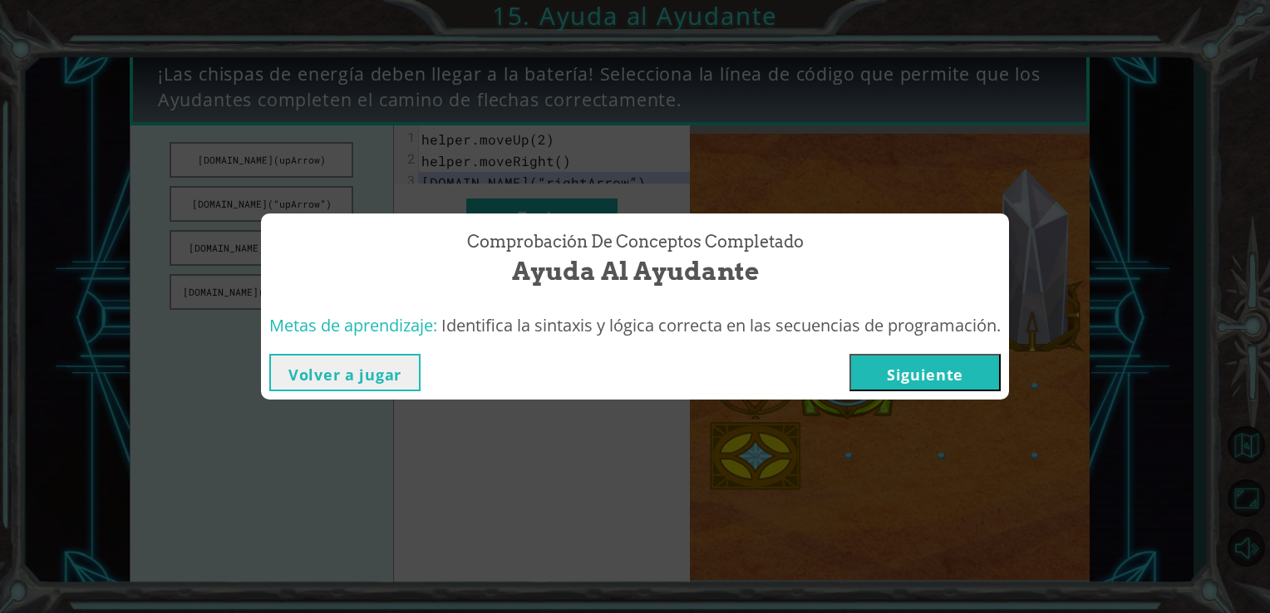
click at [906, 377] on button "Siguiente" at bounding box center [924, 372] width 151 height 37
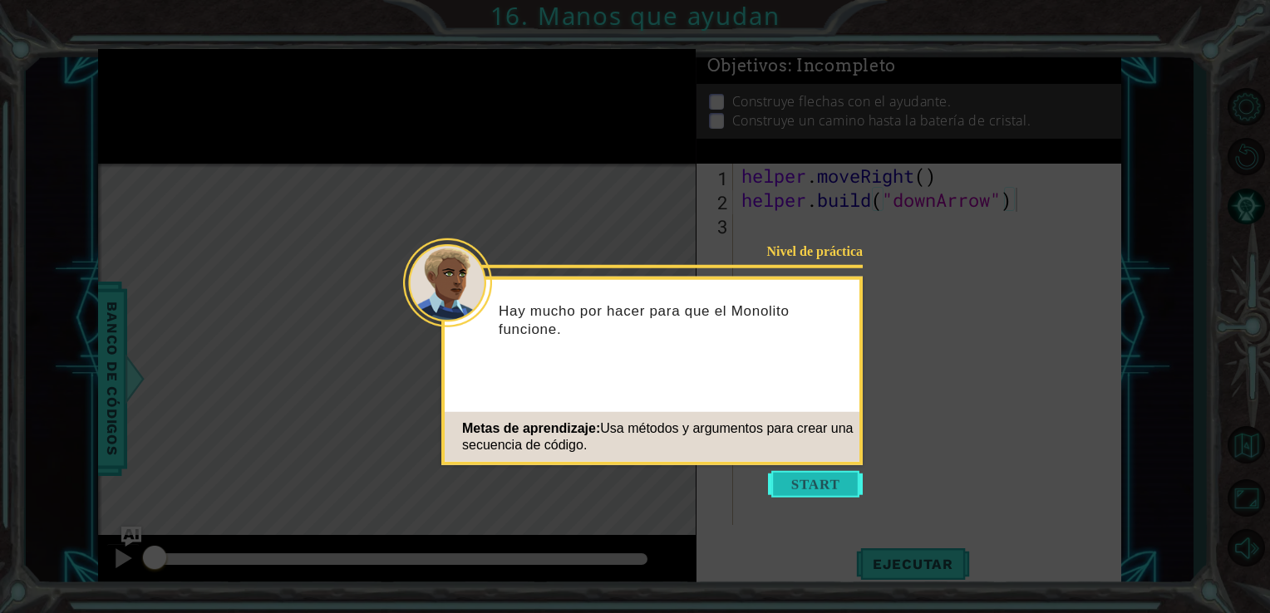
click at [812, 486] on button "Start" at bounding box center [815, 484] width 95 height 27
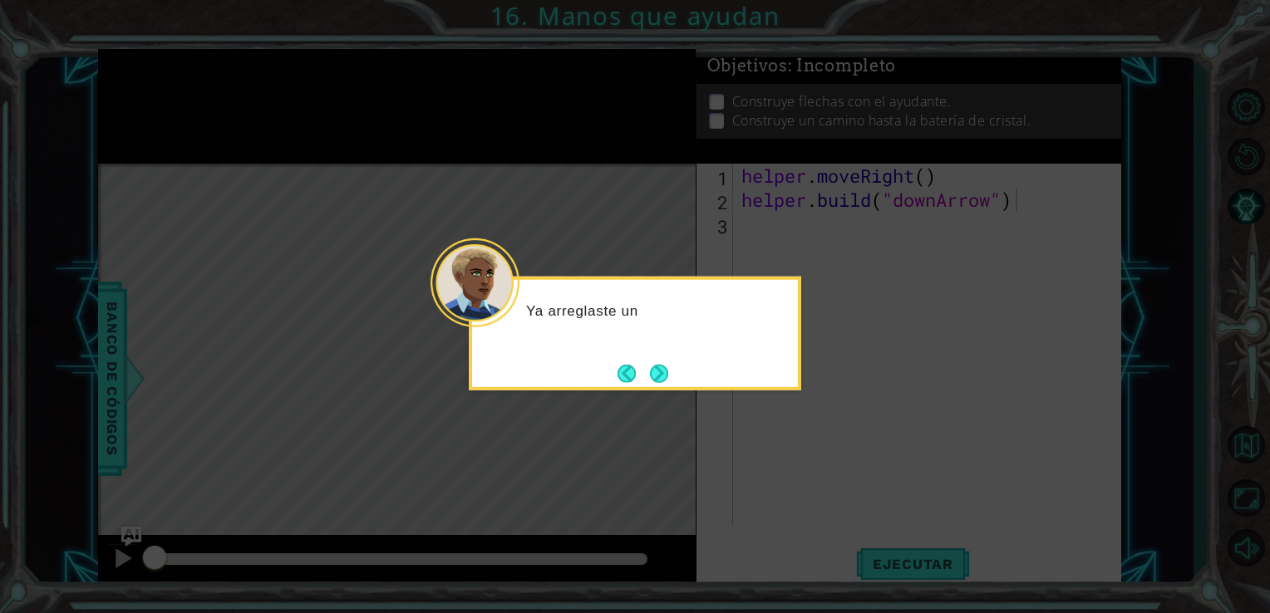
click at [675, 363] on div "Ya arreglaste un" at bounding box center [635, 334] width 332 height 114
drag, startPoint x: 675, startPoint y: 363, endPoint x: 661, endPoint y: 372, distance: 16.1
click at [661, 372] on button "Next" at bounding box center [659, 373] width 18 height 18
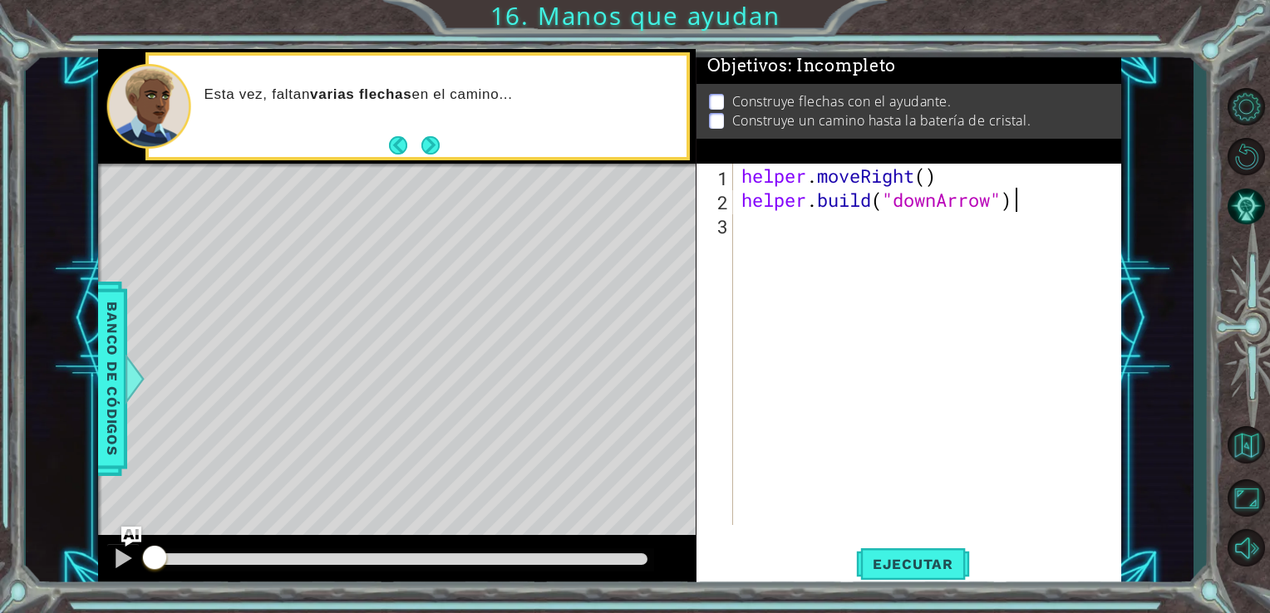
click at [426, 148] on button "Next" at bounding box center [429, 145] width 18 height 18
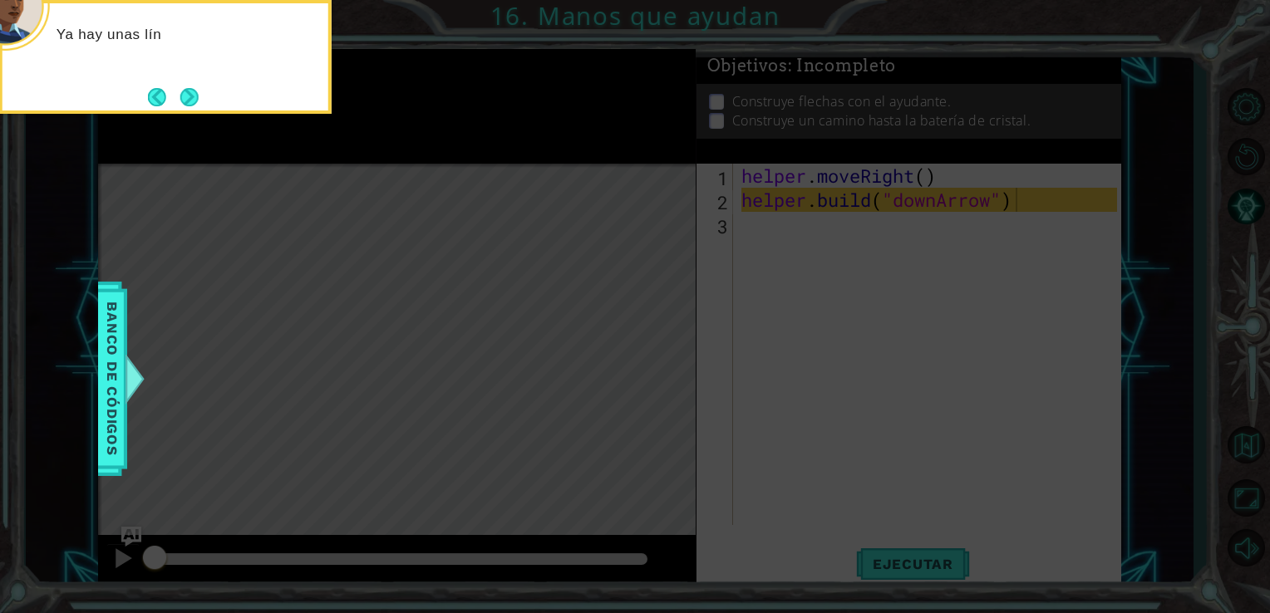
click at [221, 100] on div "Ya hay unas lín" at bounding box center [165, 57] width 332 height 114
drag, startPoint x: 152, startPoint y: 101, endPoint x: 161, endPoint y: 101, distance: 9.1
click at [156, 101] on button "Back" at bounding box center [164, 97] width 32 height 18
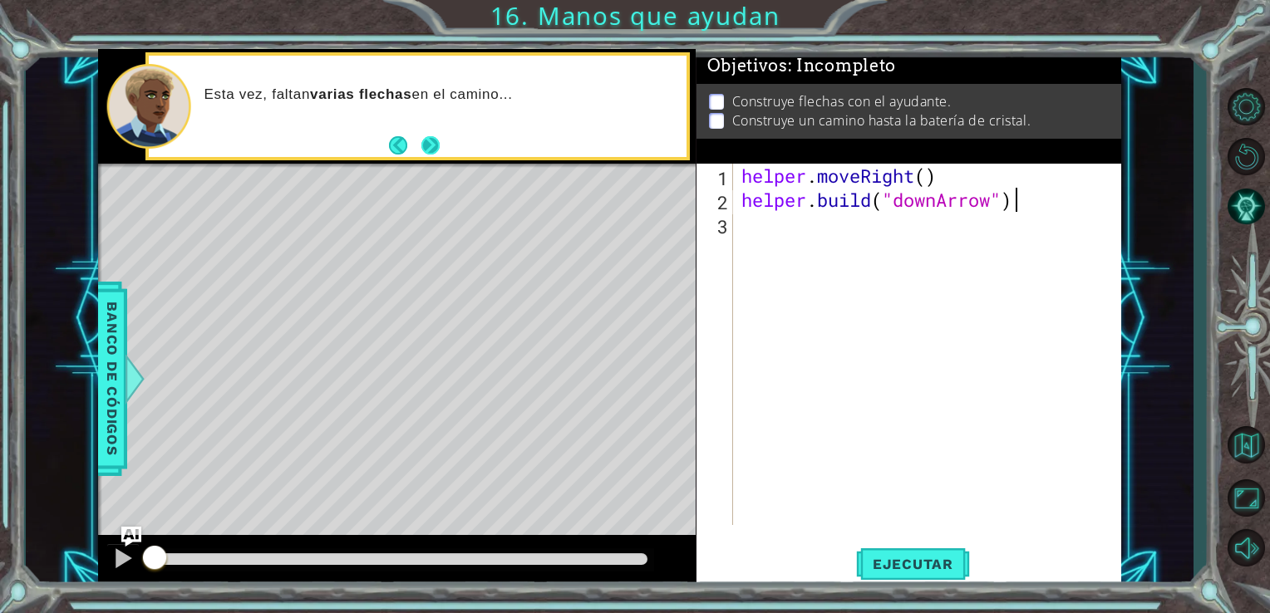
click at [425, 148] on button "Next" at bounding box center [430, 145] width 18 height 18
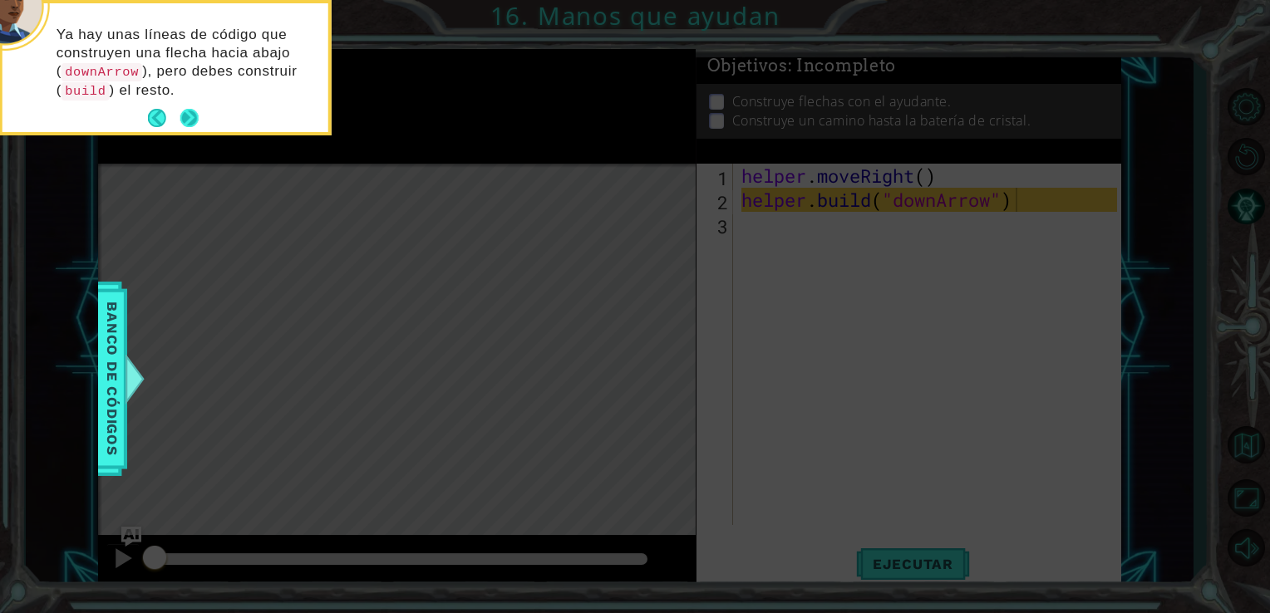
click at [189, 111] on button "Next" at bounding box center [189, 118] width 18 height 18
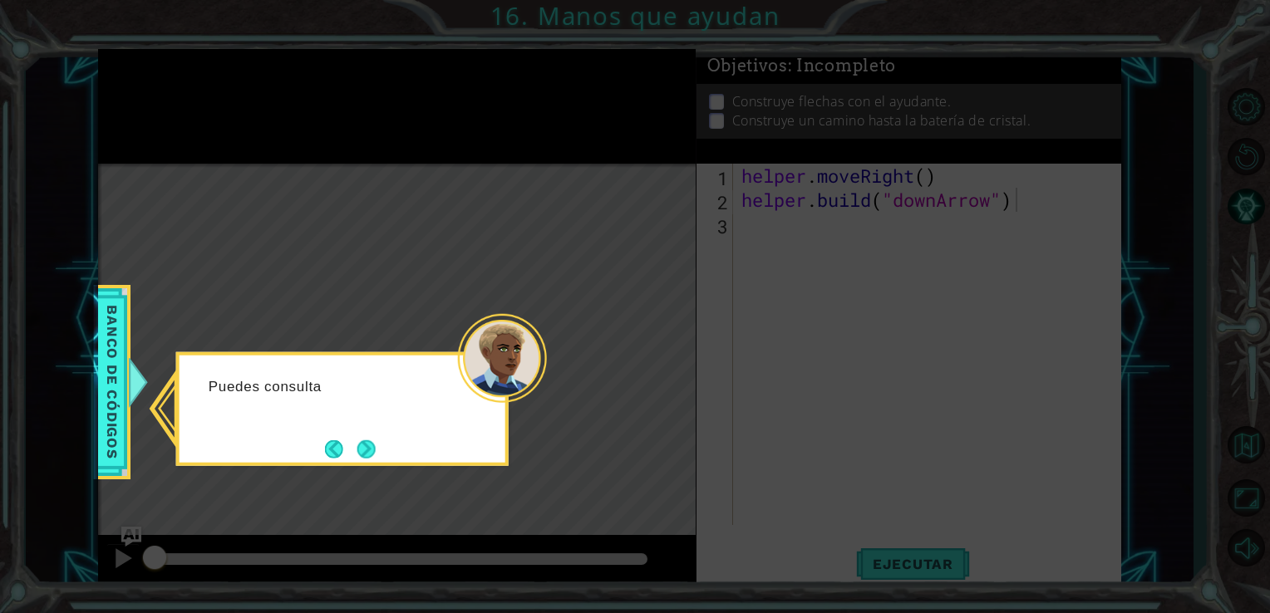
click at [368, 440] on button "Next" at bounding box center [365, 449] width 18 height 18
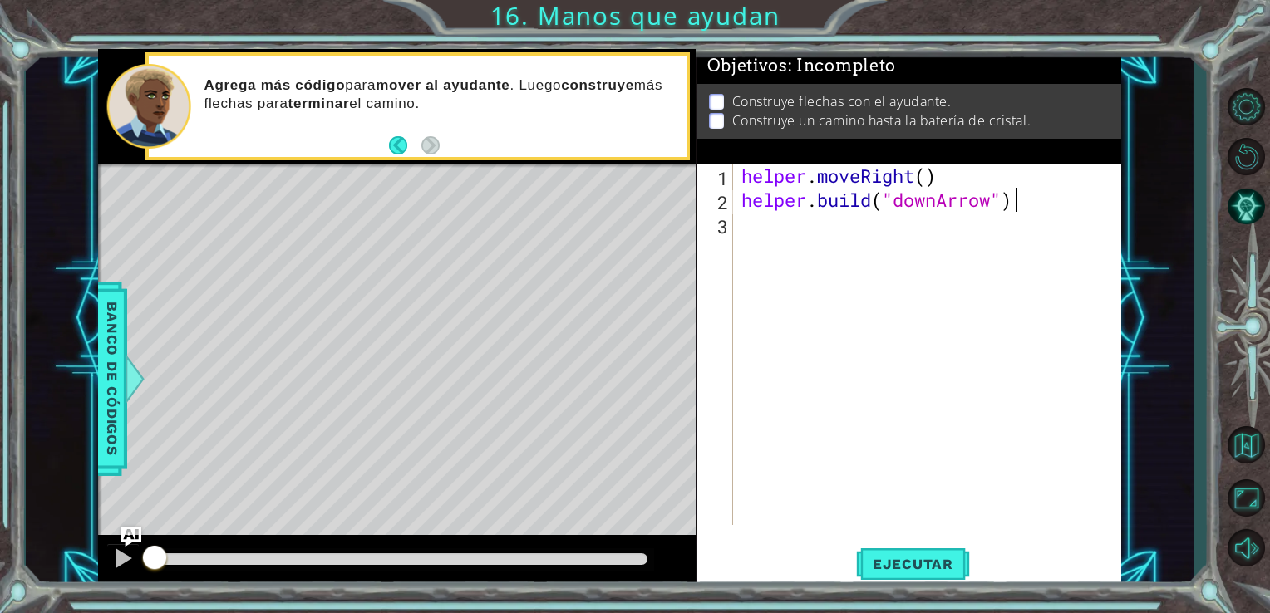
click at [794, 249] on div "helper . moveRight ( ) helper . build ( "downArrow" )" at bounding box center [932, 369] width 388 height 410
click at [913, 556] on button "Ejecutar" at bounding box center [913, 564] width 114 height 42
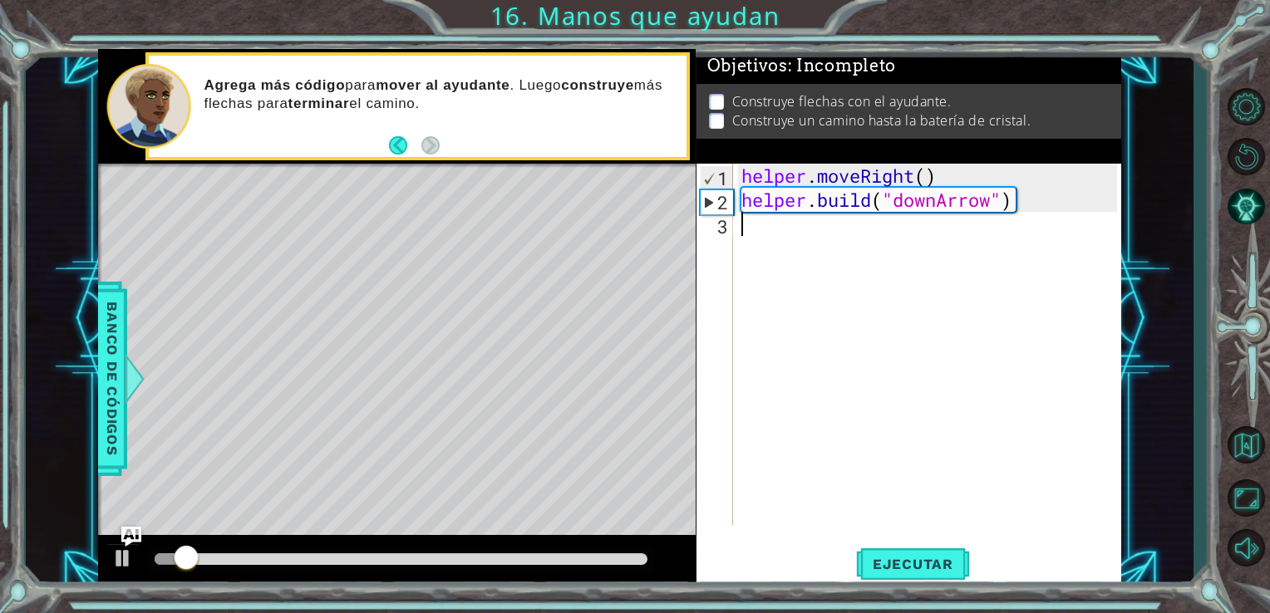
click at [762, 238] on div "helper . moveRight ( ) helper . build ( "downArrow" )" at bounding box center [932, 369] width 388 height 410
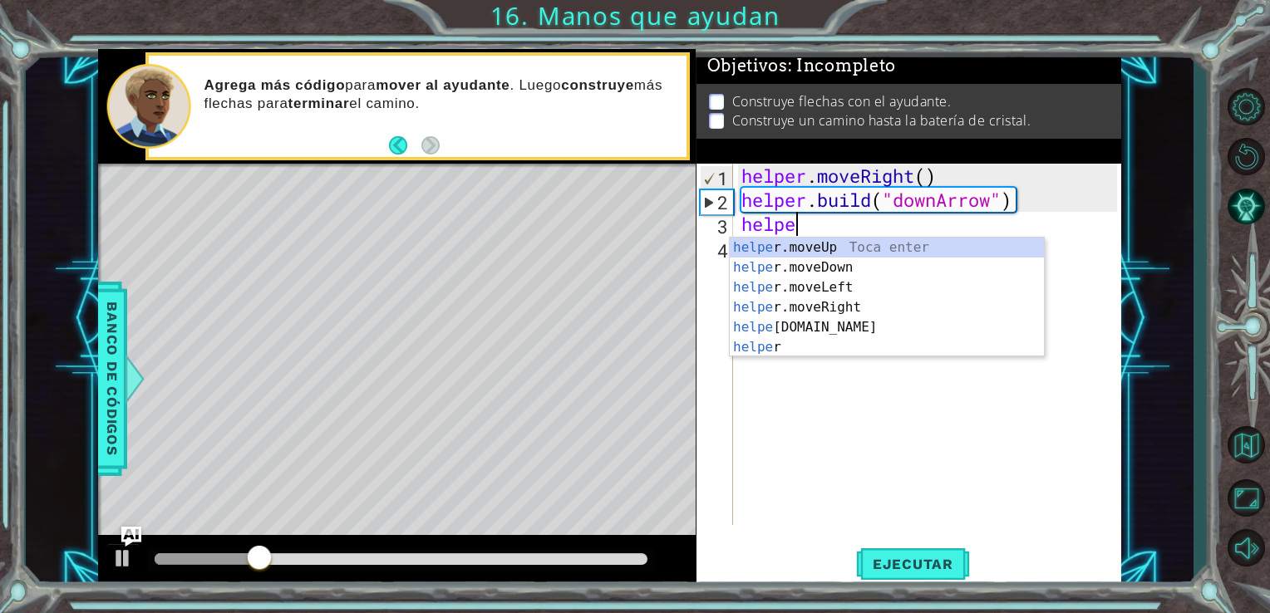
scroll to position [0, 2]
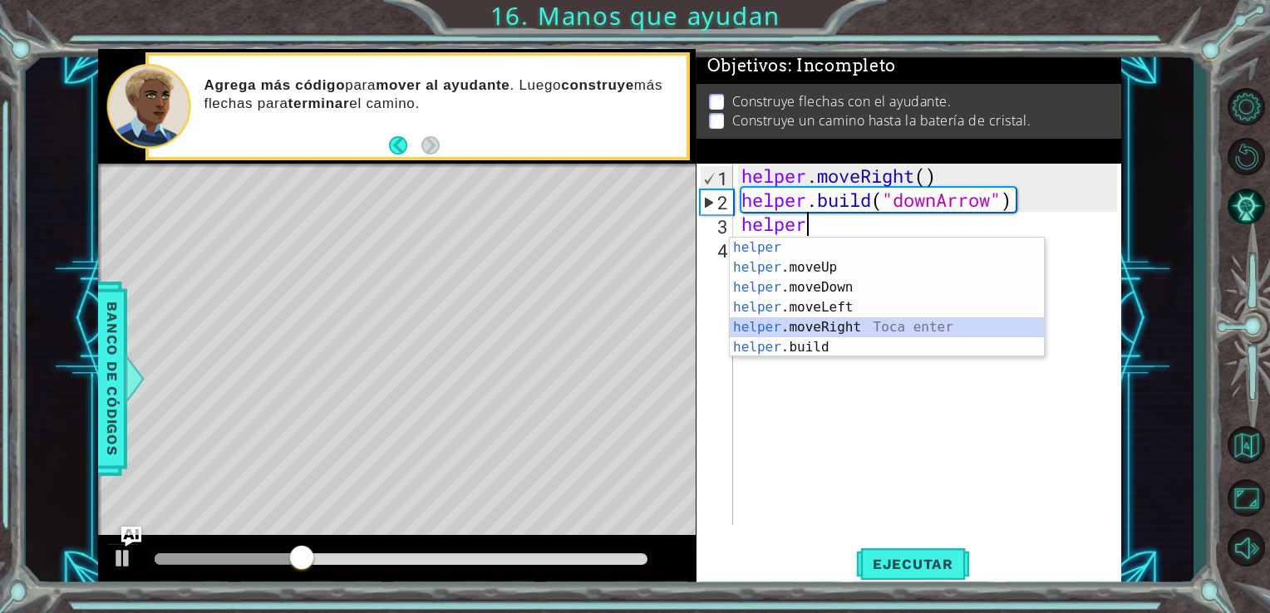
click at [799, 329] on div "helper Toca enter helper .moveUp Toca enter helper .moveDown Toca enter helper …" at bounding box center [887, 318] width 314 height 160
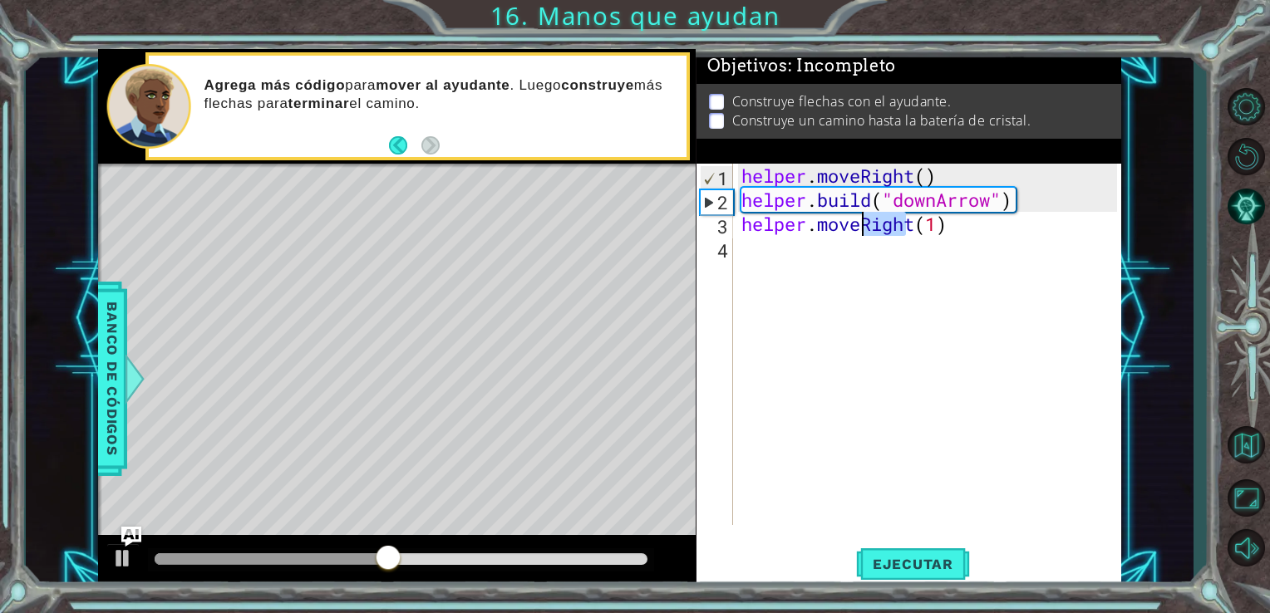
drag, startPoint x: 911, startPoint y: 227, endPoint x: 861, endPoint y: 229, distance: 49.9
click at [861, 229] on div "helper . moveRight ( ) helper . build ( "downArrow" ) helper . moveRight ( 1 )" at bounding box center [932, 369] width 388 height 410
drag, startPoint x: 907, startPoint y: 225, endPoint x: 861, endPoint y: 231, distance: 46.1
click at [861, 231] on div "helper . moveRight ( ) helper . build ( "downArrow" ) helper . moveRight ( 1 )" at bounding box center [932, 369] width 388 height 410
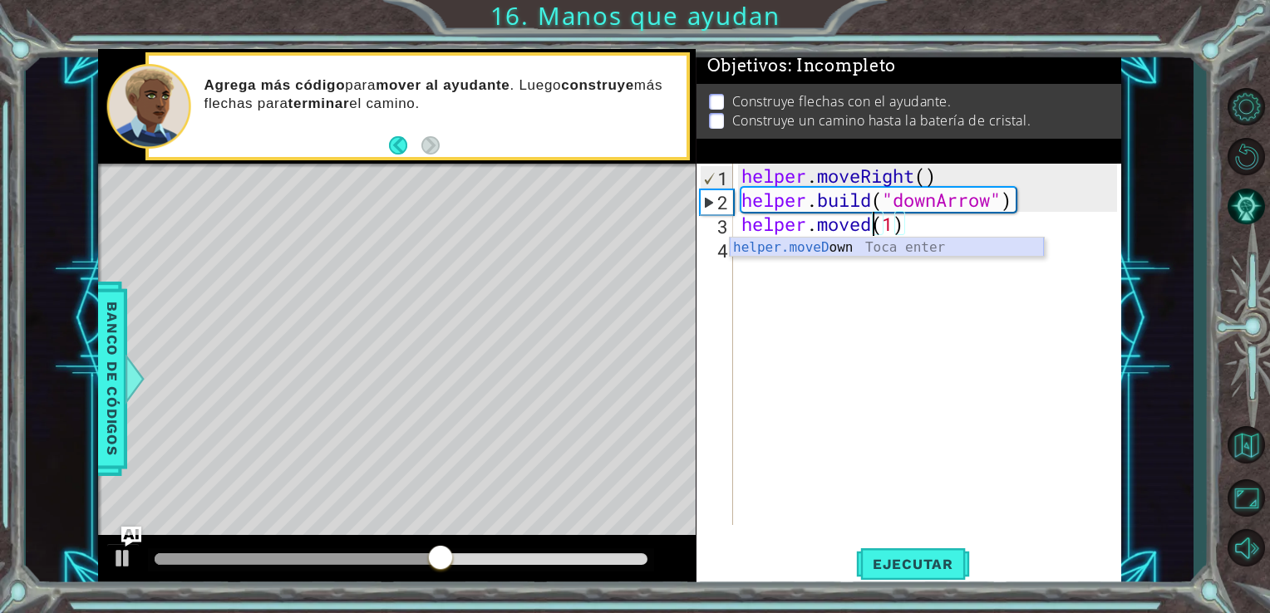
click at [846, 246] on div "helper.moveD own Toca enter" at bounding box center [887, 268] width 314 height 60
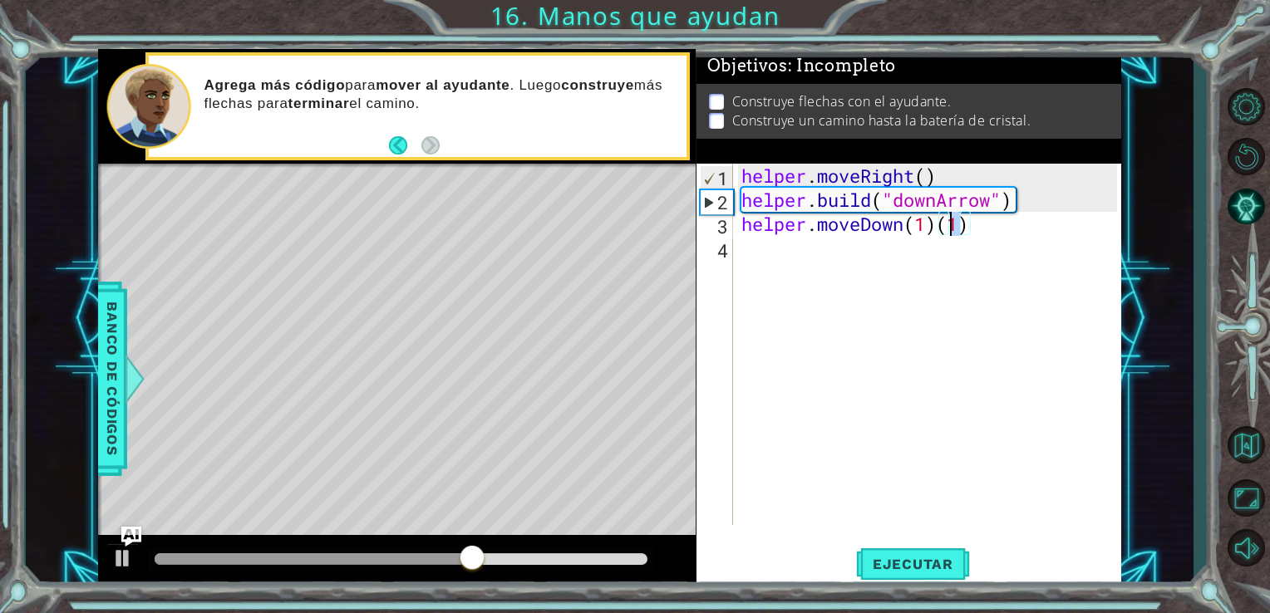
drag, startPoint x: 960, startPoint y: 222, endPoint x: 948, endPoint y: 226, distance: 12.4
click at [948, 226] on div "helper . moveRight ( ) helper . build ( "downArrow" ) helper . moveDown ( 1 ) (…" at bounding box center [932, 369] width 388 height 410
drag, startPoint x: 956, startPoint y: 224, endPoint x: 943, endPoint y: 224, distance: 12.5
click at [943, 224] on div "helper . moveRight ( ) helper . build ( "downArrow" ) helper . moveDown ( 1 ) (…" at bounding box center [932, 369] width 388 height 410
click at [943, 225] on div "helper . moveRight ( ) helper . build ( "downArrow" ) helper . moveDown ( 1 ) (…" at bounding box center [932, 369] width 388 height 410
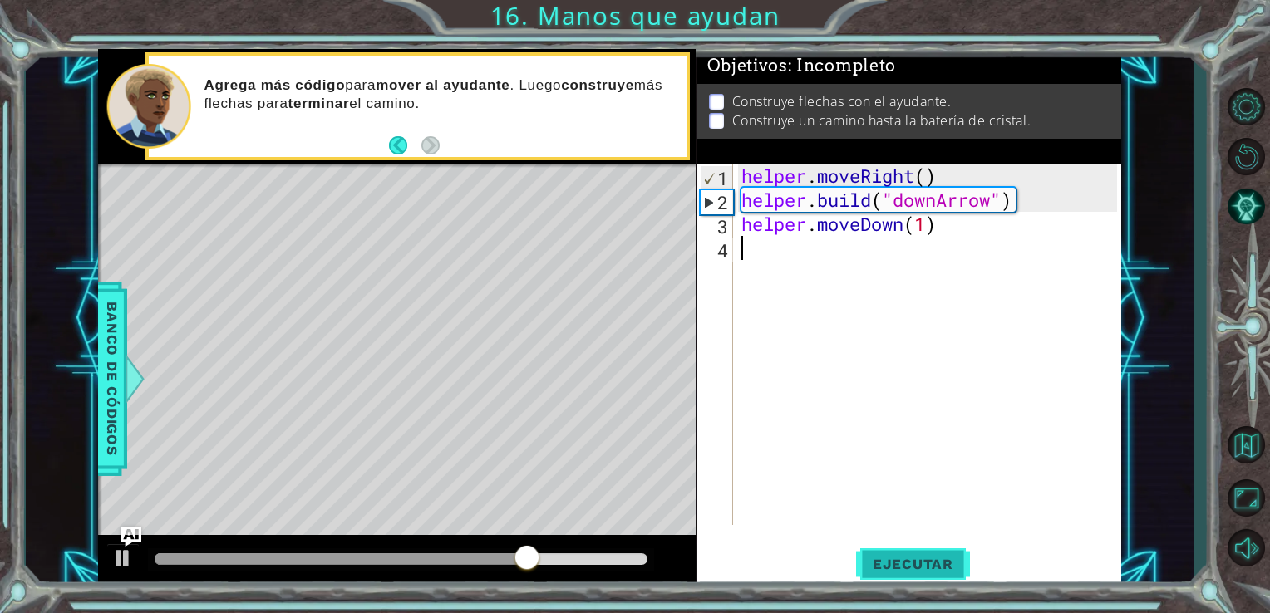
type textarea "helper.moveDown(1)"
drag, startPoint x: 912, startPoint y: 559, endPoint x: 912, endPoint y: 547, distance: 12.5
click at [911, 553] on button "Ejecutar" at bounding box center [913, 564] width 114 height 42
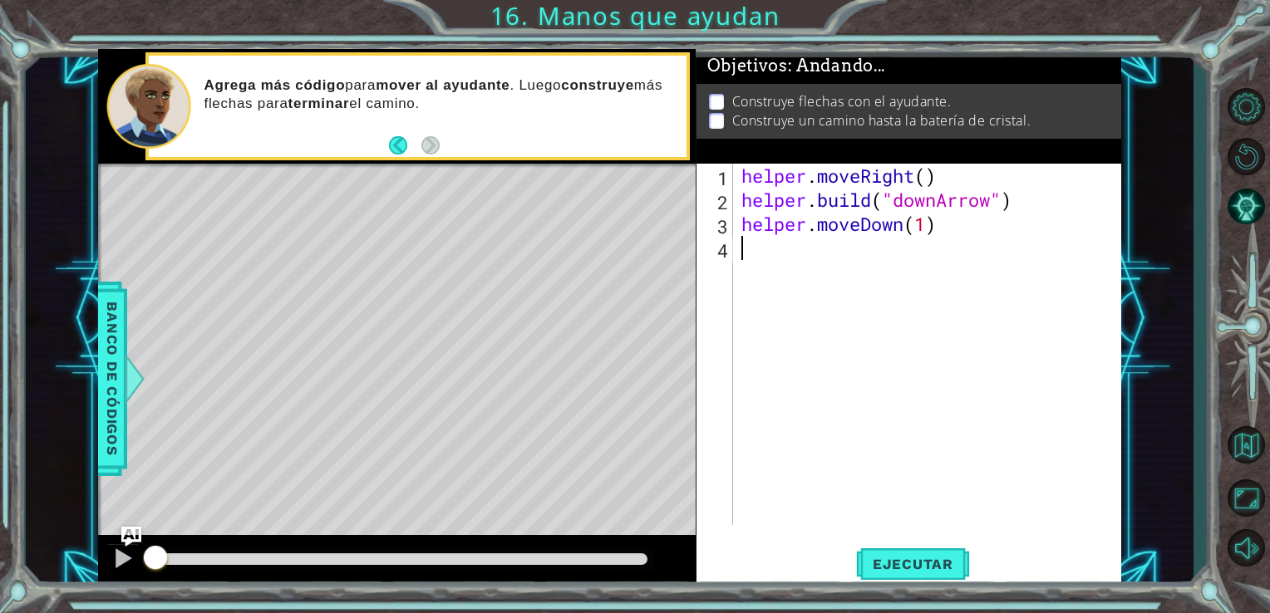
scroll to position [0, 0]
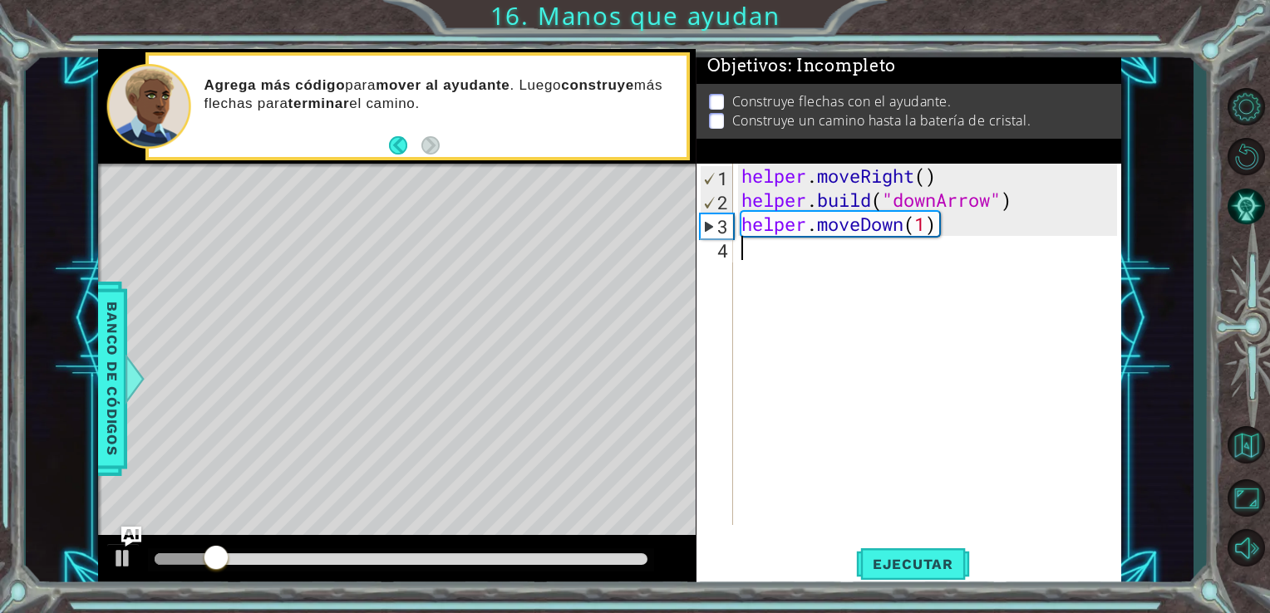
click at [774, 245] on div "helper . moveRight ( ) helper . build ( "downArrow" ) helper . moveDown ( 1 )" at bounding box center [932, 369] width 388 height 410
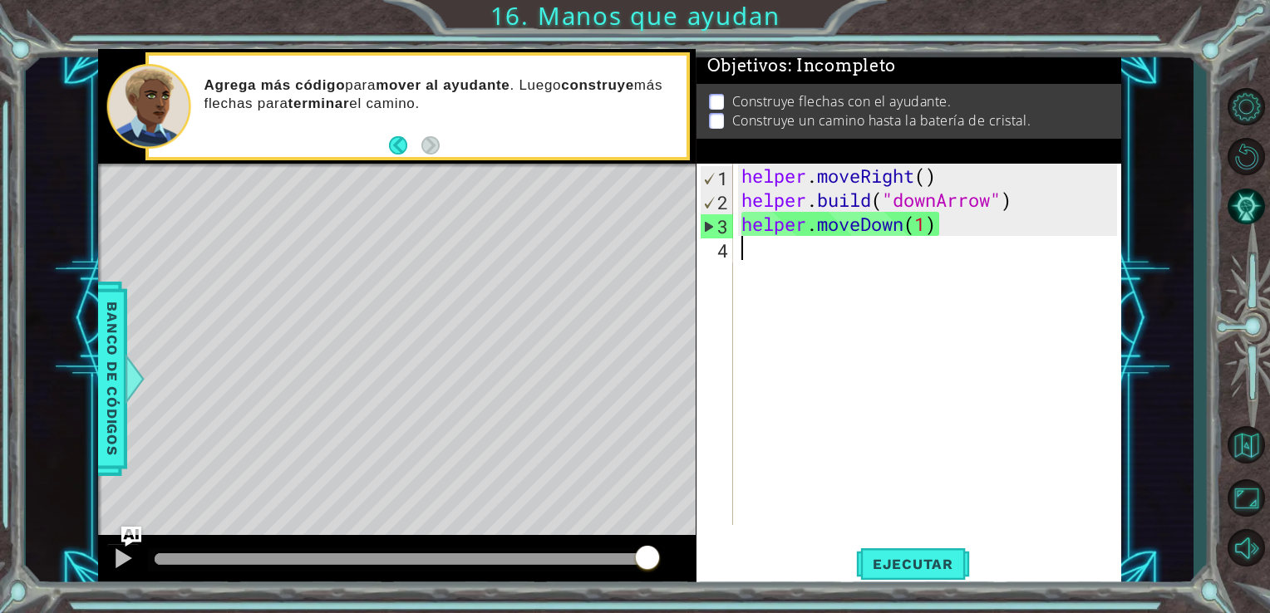
click at [774, 245] on div "helper . moveRight ( ) helper . build ( "downArrow" ) helper . moveDown ( 1 )" at bounding box center [932, 369] width 388 height 410
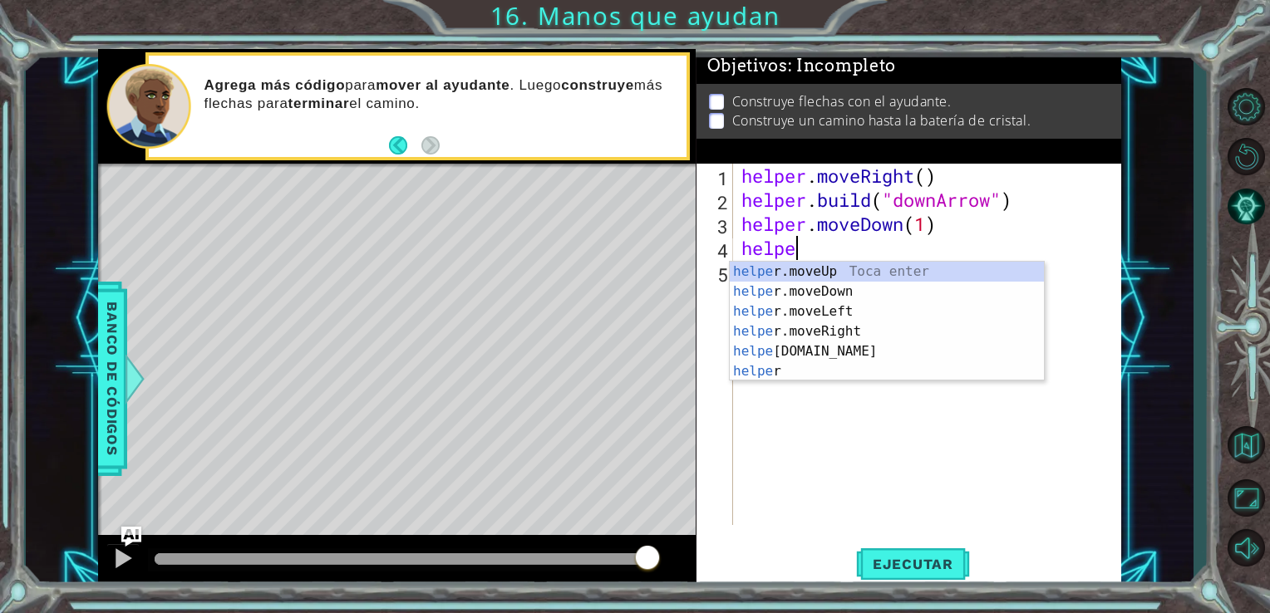
scroll to position [0, 2]
click at [834, 377] on div "helper Toca enter helper .moveUp Toca enter helper .moveDown Toca enter helper …" at bounding box center [887, 342] width 314 height 160
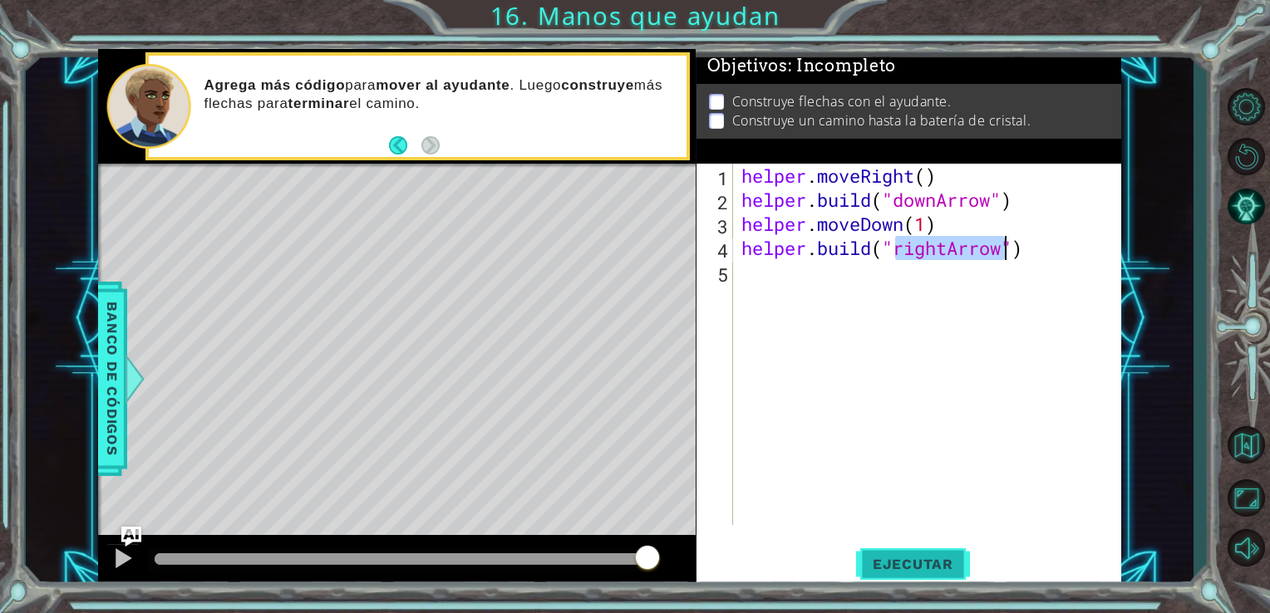
type textarea "[DOMAIN_NAME]("rightArrow")"
drag, startPoint x: 937, startPoint y: 565, endPoint x: 917, endPoint y: 466, distance: 100.7
click at [934, 563] on span "Ejecutar" at bounding box center [913, 564] width 114 height 17
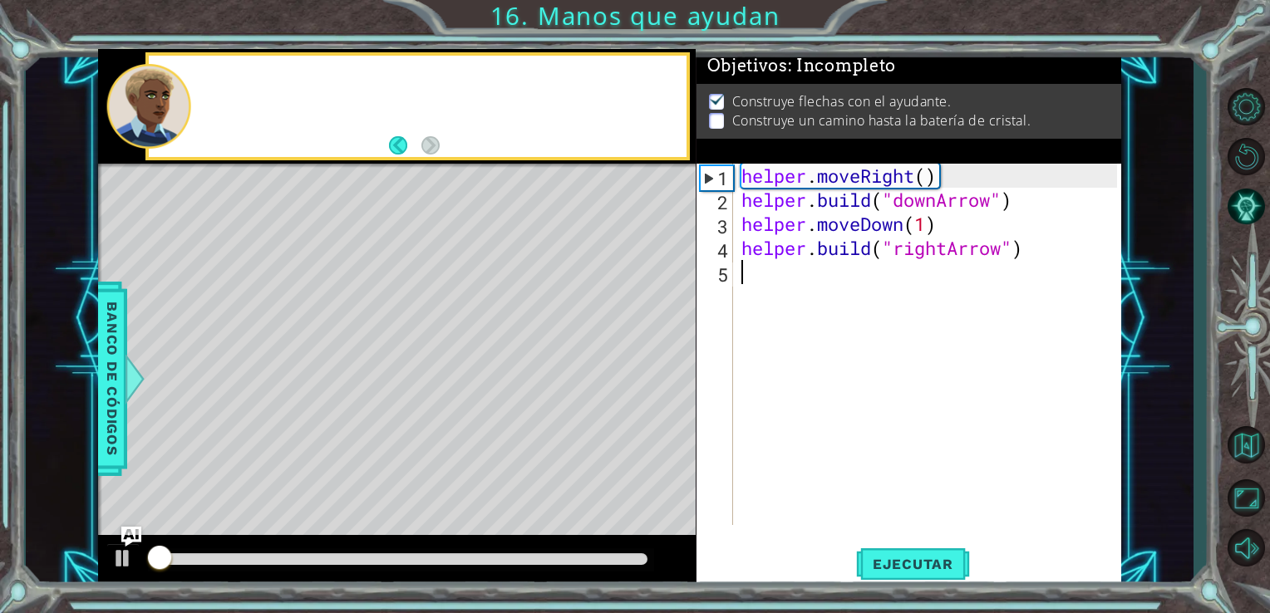
click at [751, 278] on div "helper . moveRight ( ) helper . build ( "downArrow" ) helper . moveDown ( 1 ) h…" at bounding box center [932, 369] width 388 height 410
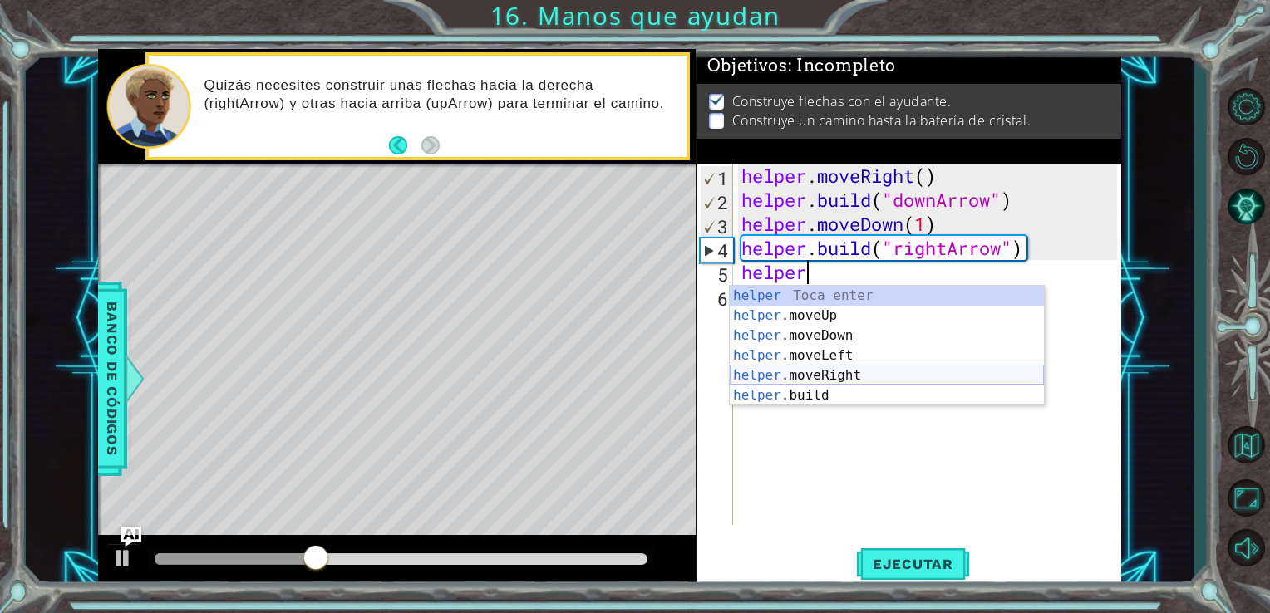
click at [864, 371] on div "helper Toca enter helper .moveUp Toca enter helper .moveDown Toca enter helper …" at bounding box center [887, 366] width 314 height 160
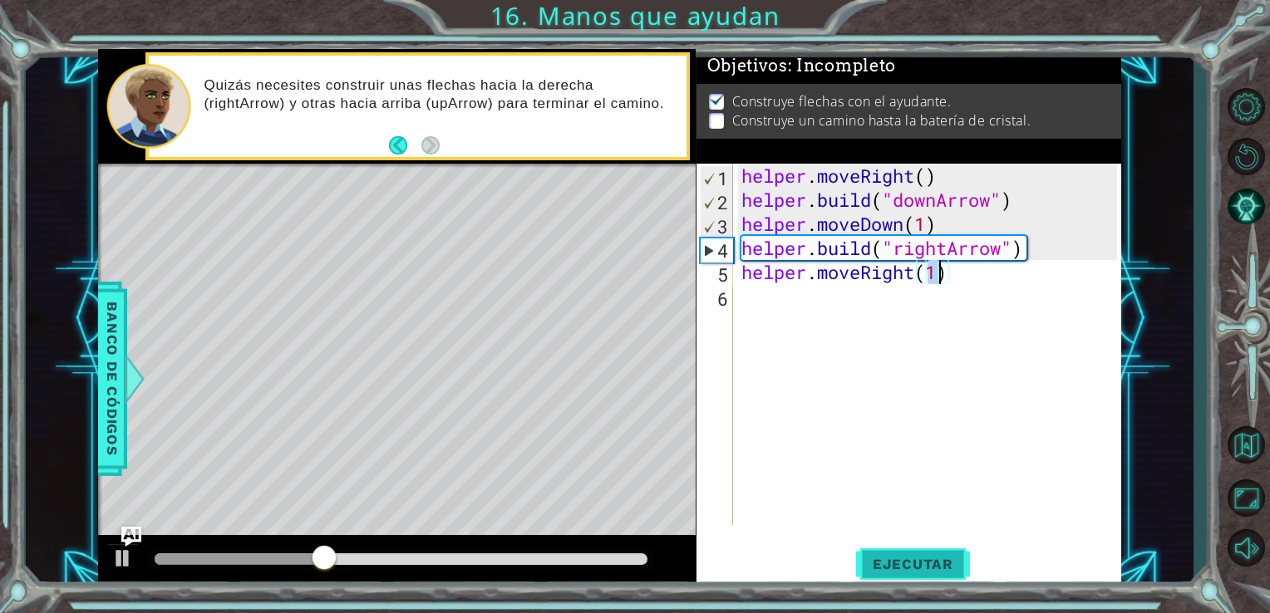
type textarea "helper.moveRight(1)"
click at [934, 564] on span "Ejecutar" at bounding box center [913, 564] width 114 height 17
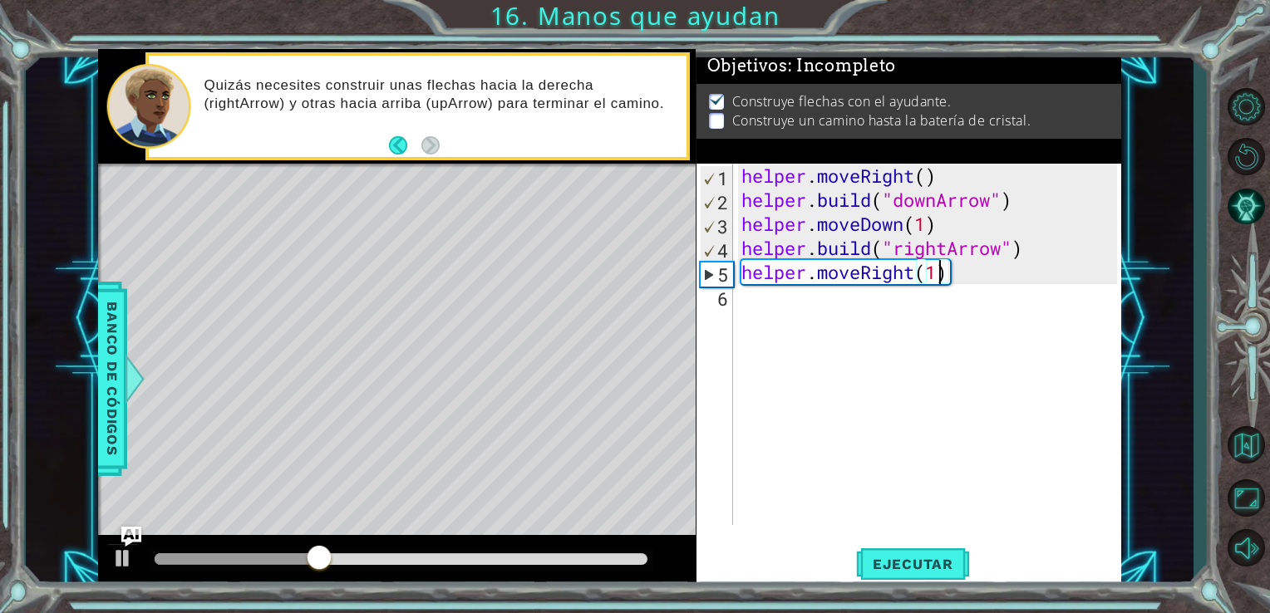
click at [831, 334] on div "helper . moveRight ( ) helper . build ( "downArrow" ) helper . moveDown ( 1 ) h…" at bounding box center [932, 369] width 388 height 410
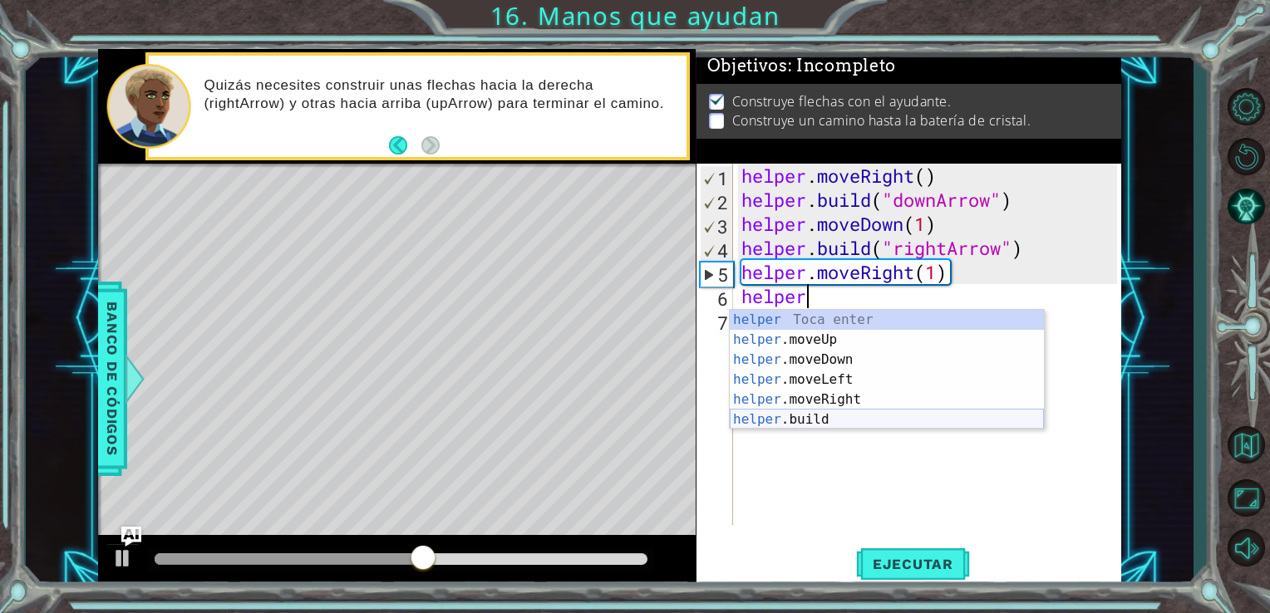
click at [801, 416] on div "helper Toca enter helper .moveUp Toca enter helper .moveDown Toca enter helper …" at bounding box center [887, 390] width 314 height 160
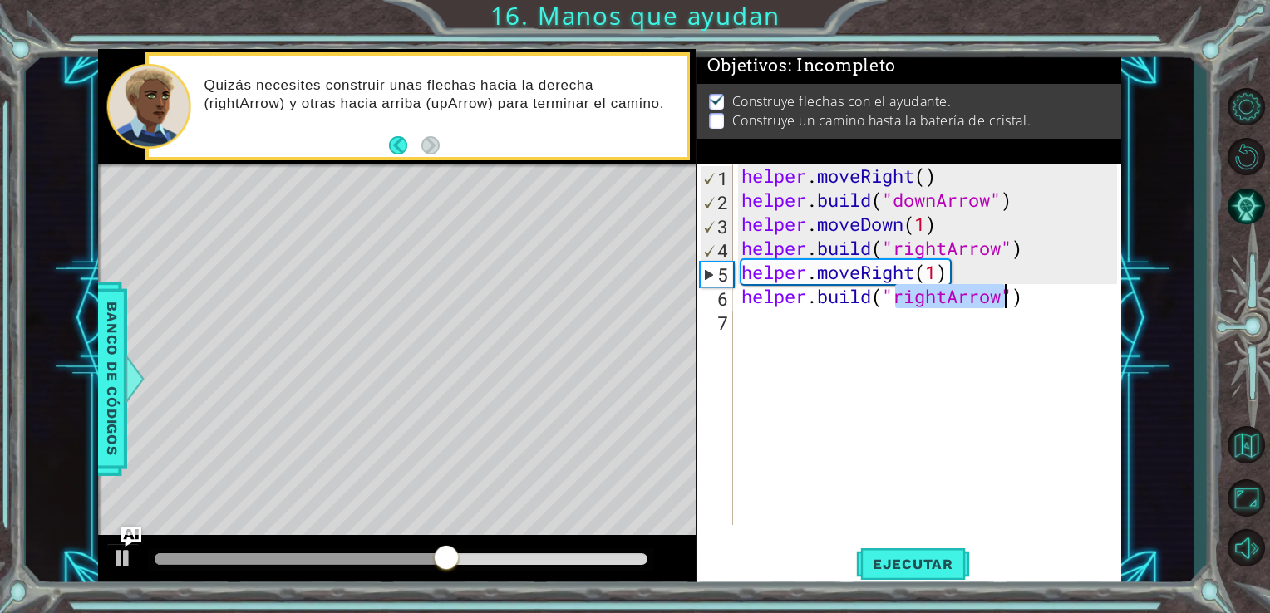
drag, startPoint x: 778, startPoint y: 308, endPoint x: 774, endPoint y: 333, distance: 25.1
click at [778, 310] on div "helper . moveRight ( ) helper . build ( "downArrow" ) helper . moveDown ( 1 ) h…" at bounding box center [932, 369] width 388 height 410
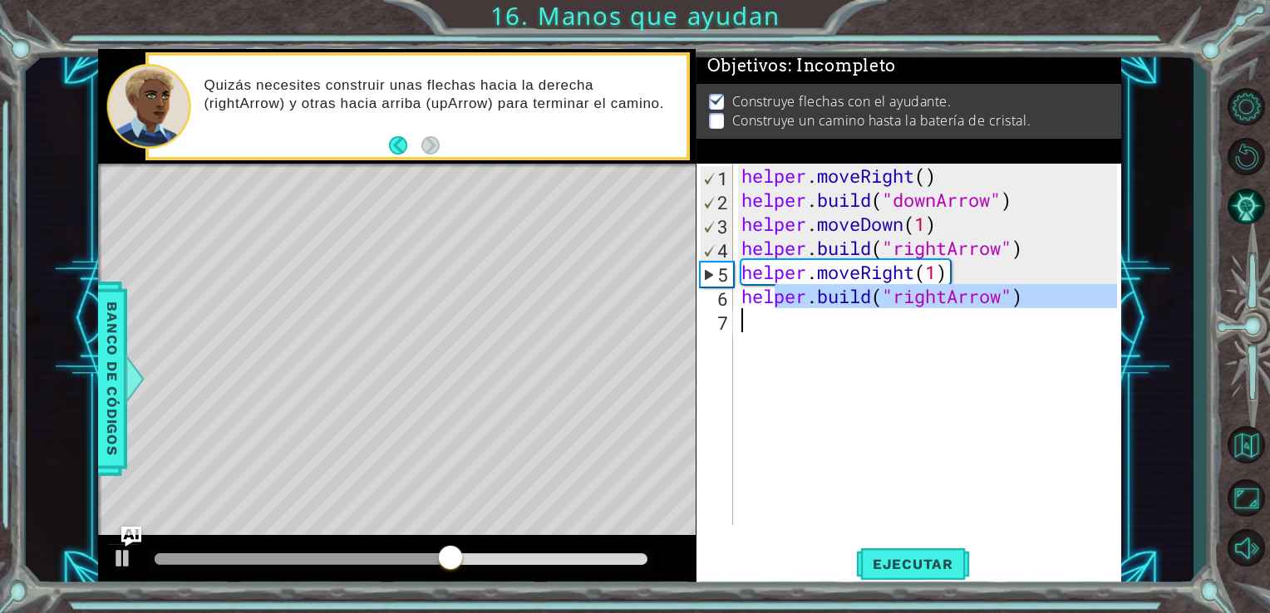
type textarea "[DOMAIN_NAME]("rightArrow")"
click at [774, 334] on div "helper . moveRight ( ) helper . build ( "downArrow" ) helper . moveDown ( 1 ) h…" at bounding box center [928, 344] width 380 height 361
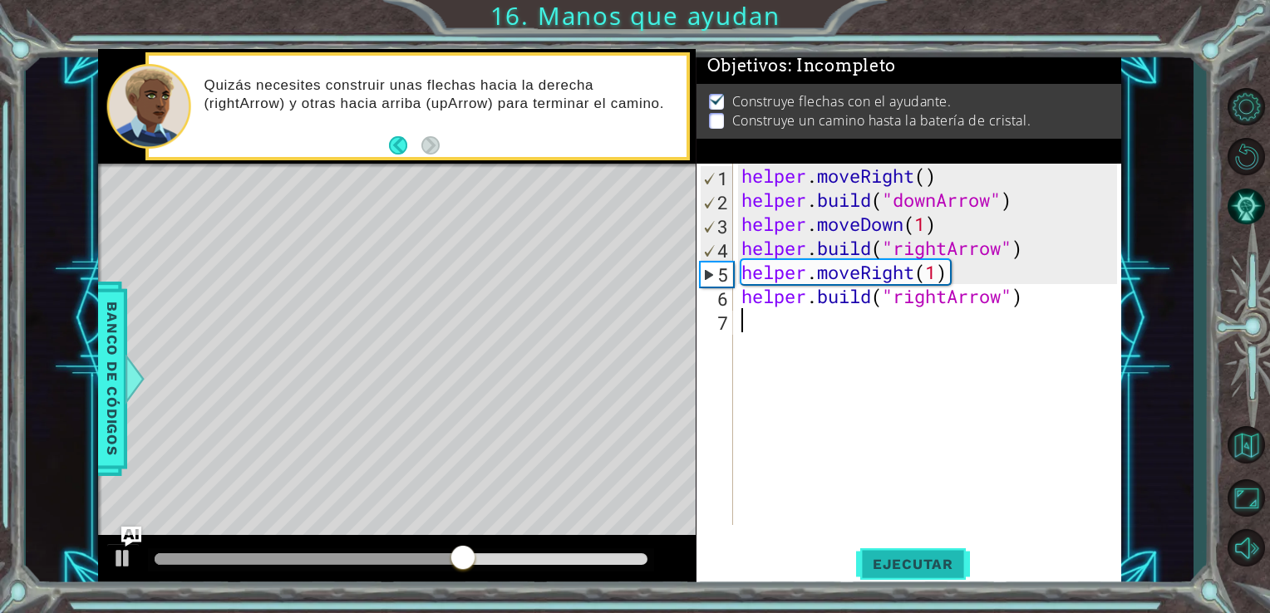
click at [932, 568] on span "Ejecutar" at bounding box center [913, 564] width 114 height 17
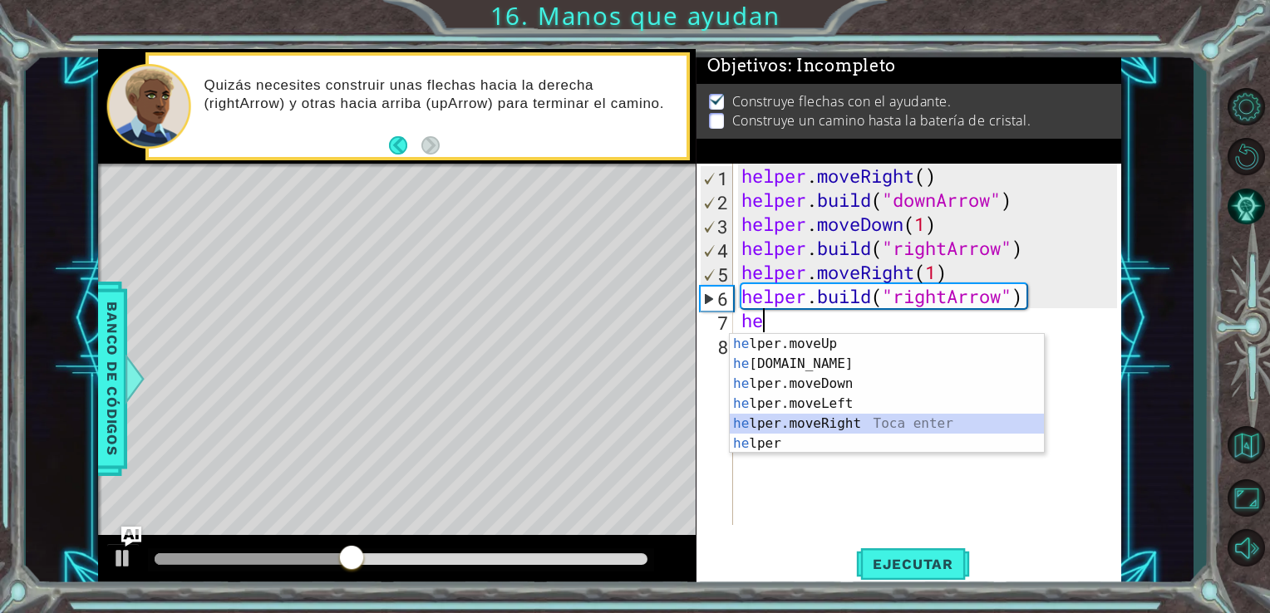
click at [829, 420] on div "he lper.moveUp Toca enter he [DOMAIN_NAME] Toca enter he lper.moveDown Toca ent…" at bounding box center [887, 414] width 314 height 160
type textarea "helper.moveRight(1)"
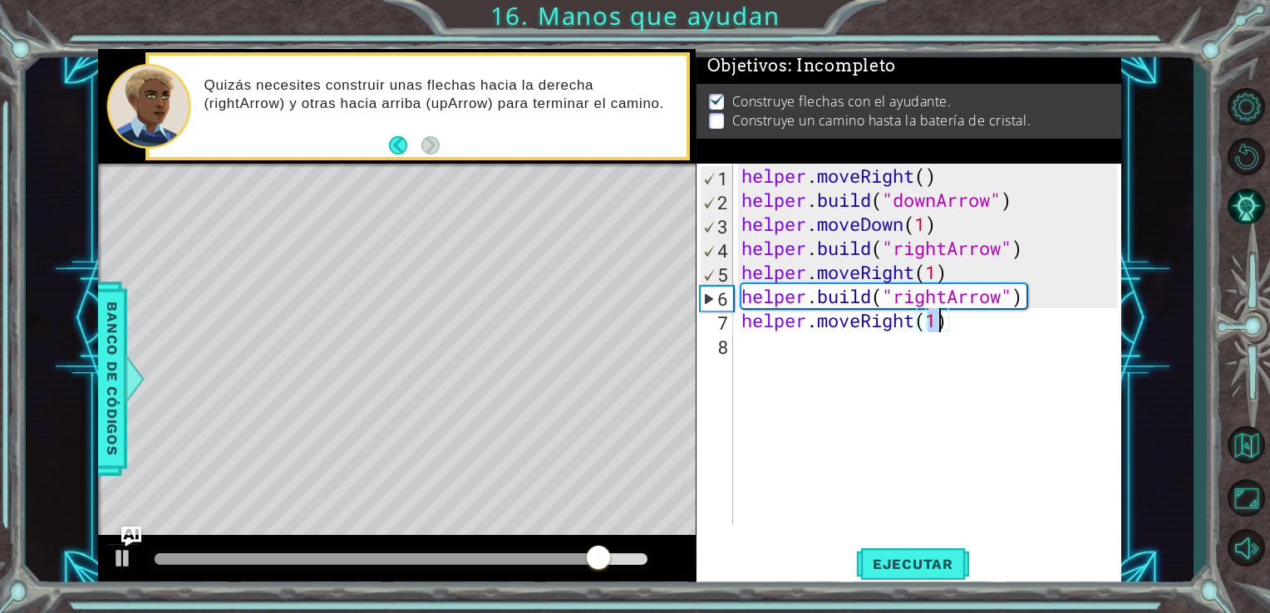
click at [828, 366] on div "helper . moveRight ( ) helper . build ( "downArrow" ) helper . moveDown ( 1 ) h…" at bounding box center [932, 369] width 388 height 410
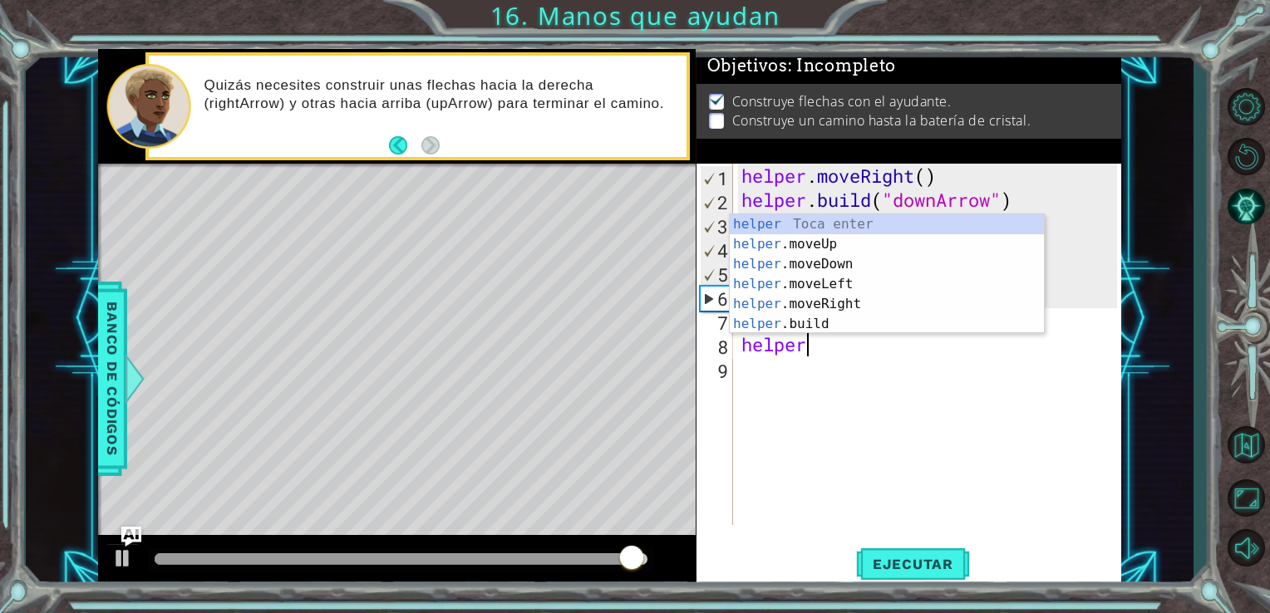
scroll to position [0, 2]
click at [833, 322] on div "helper Toca enter helper .moveUp Toca enter helper .moveDown Toca enter helper …" at bounding box center [887, 294] width 314 height 160
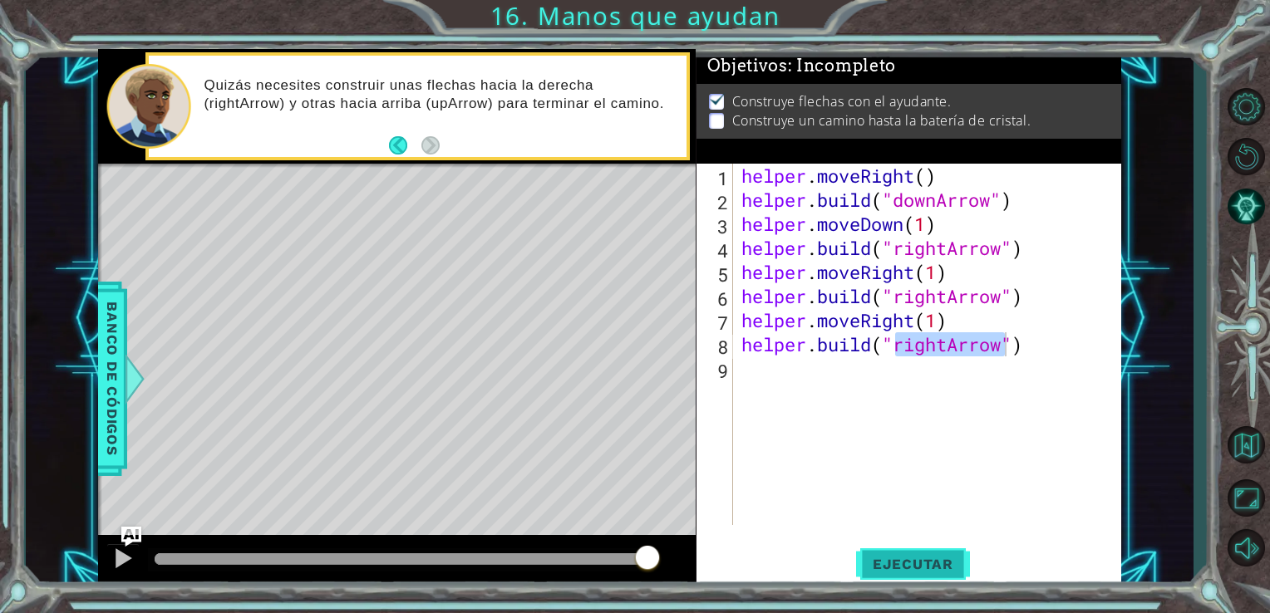
click at [903, 558] on span "Ejecutar" at bounding box center [913, 564] width 114 height 17
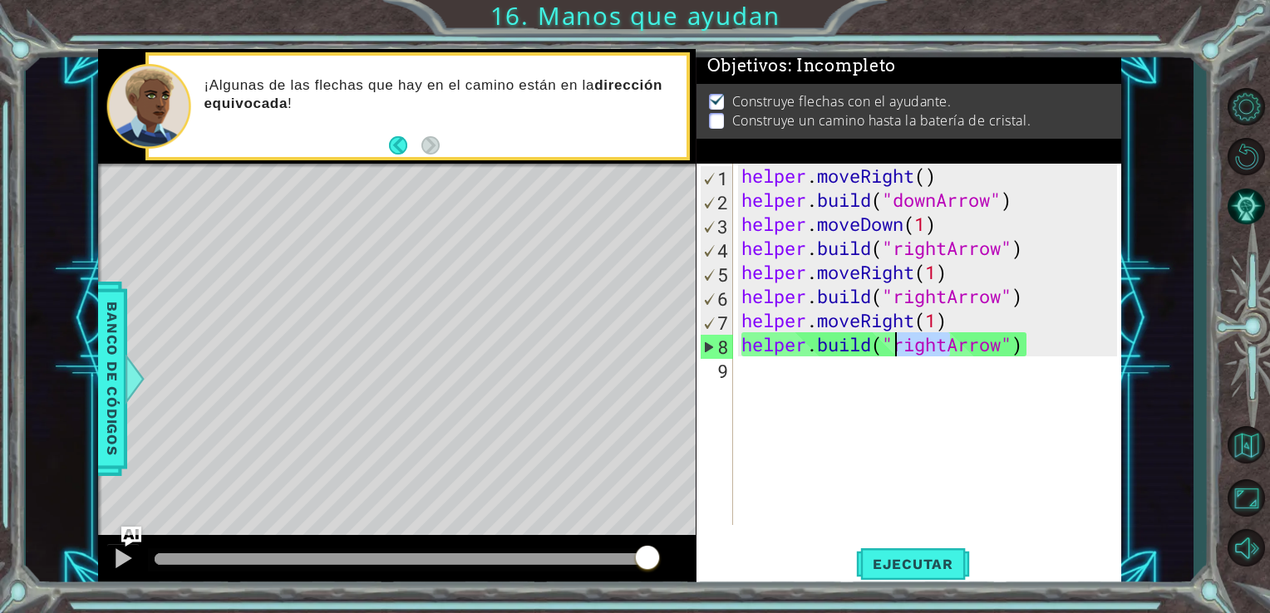
drag, startPoint x: 947, startPoint y: 347, endPoint x: 898, endPoint y: 347, distance: 49.0
click at [898, 347] on div "helper . moveRight ( ) helper . build ( "downArrow" ) helper . moveDown ( 1 ) h…" at bounding box center [932, 369] width 388 height 410
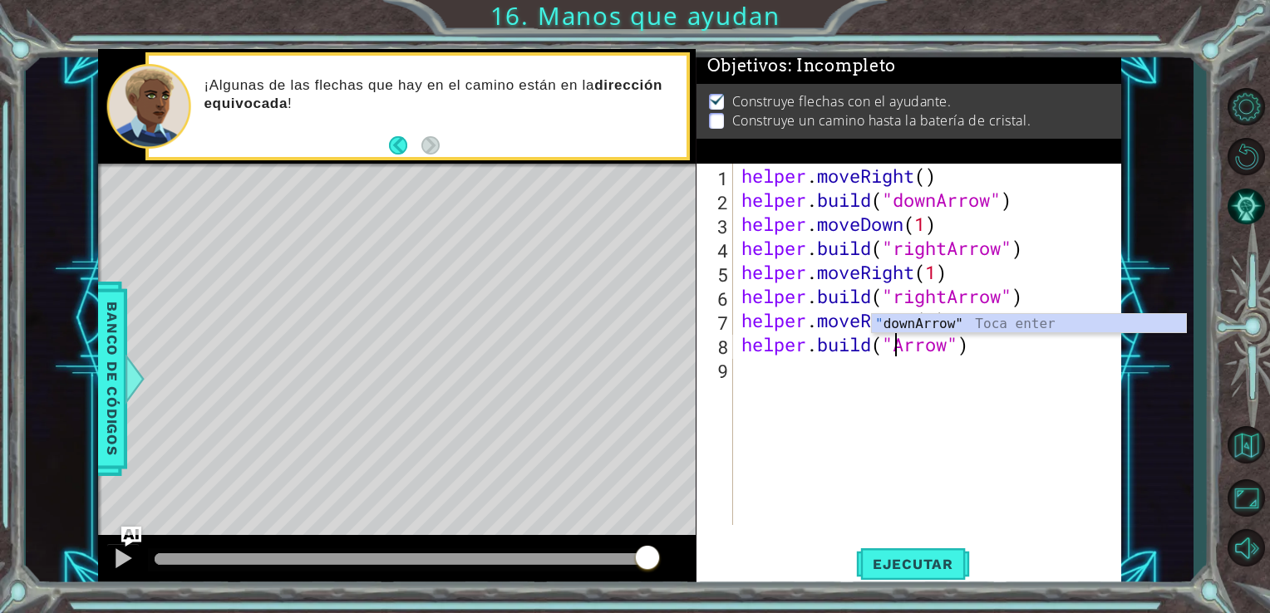
scroll to position [0, 7]
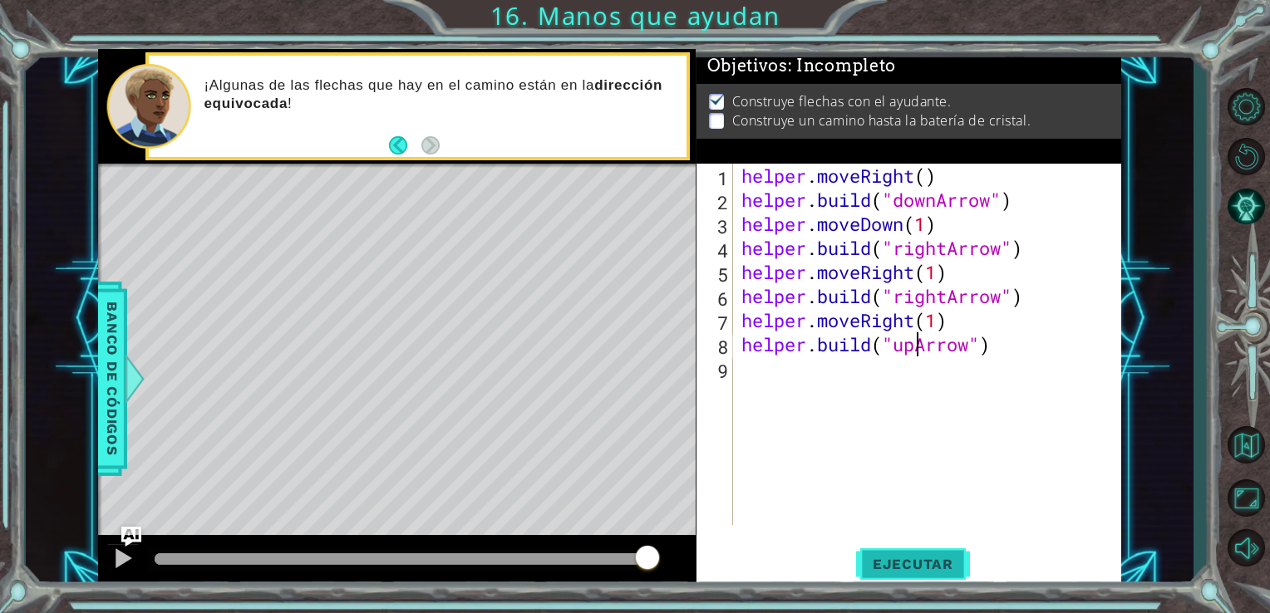
type textarea "[DOMAIN_NAME]("upArrow")"
click at [940, 568] on span "Ejecutar" at bounding box center [913, 564] width 114 height 17
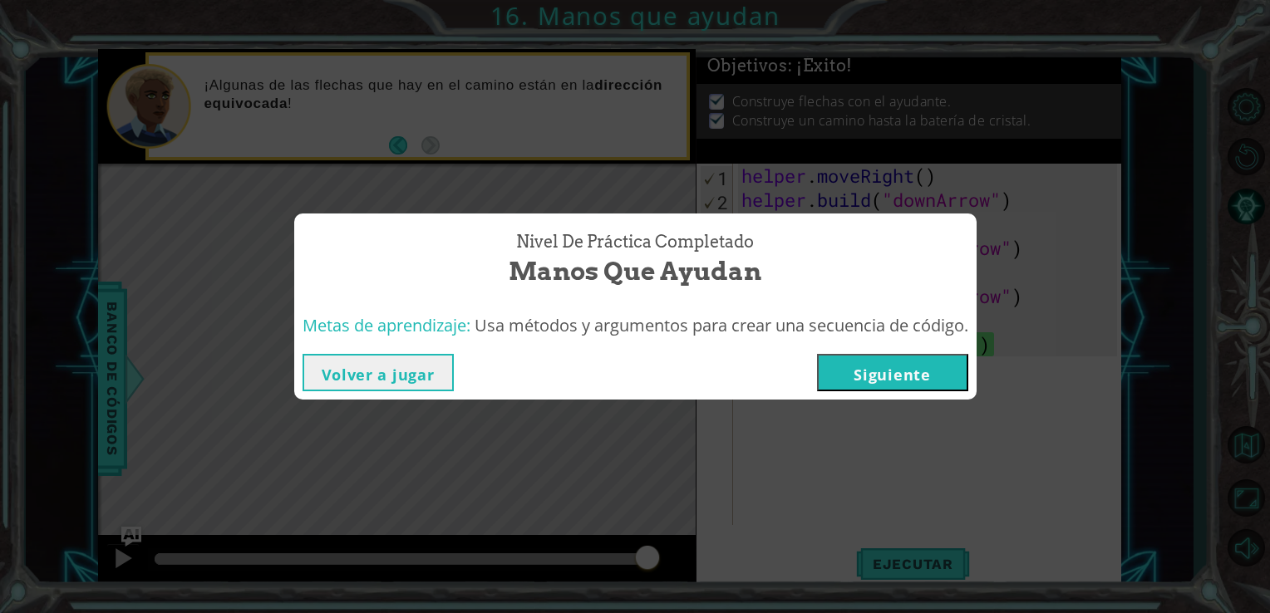
click at [868, 367] on button "Siguiente" at bounding box center [892, 372] width 151 height 37
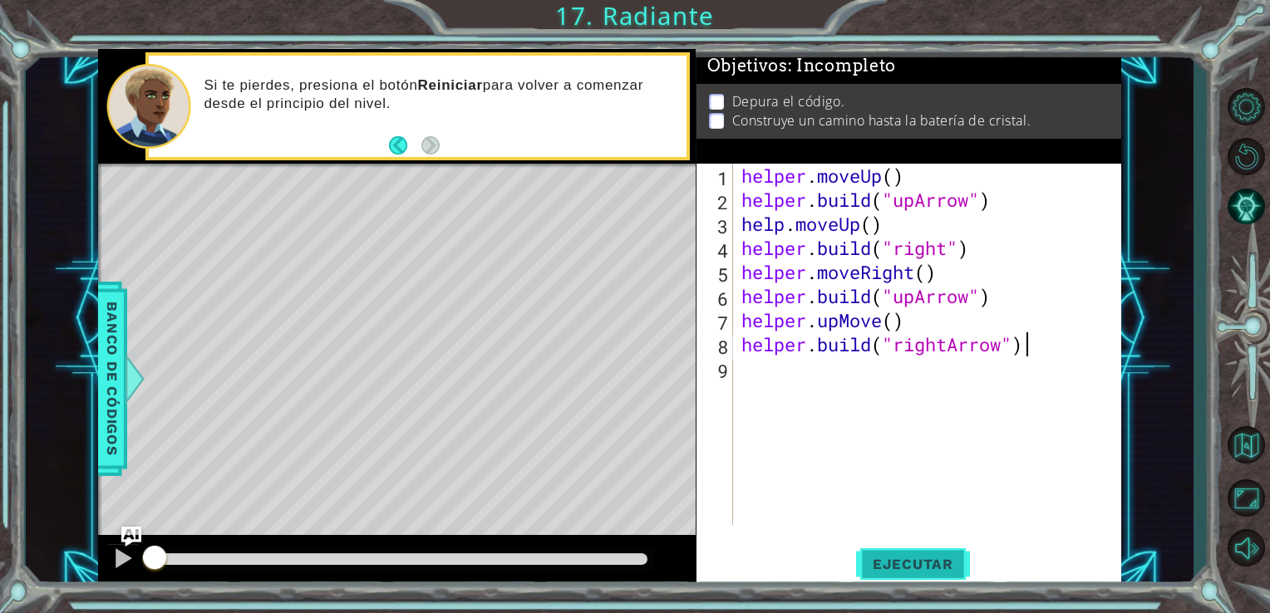
click at [871, 553] on button "Ejecutar" at bounding box center [913, 564] width 114 height 42
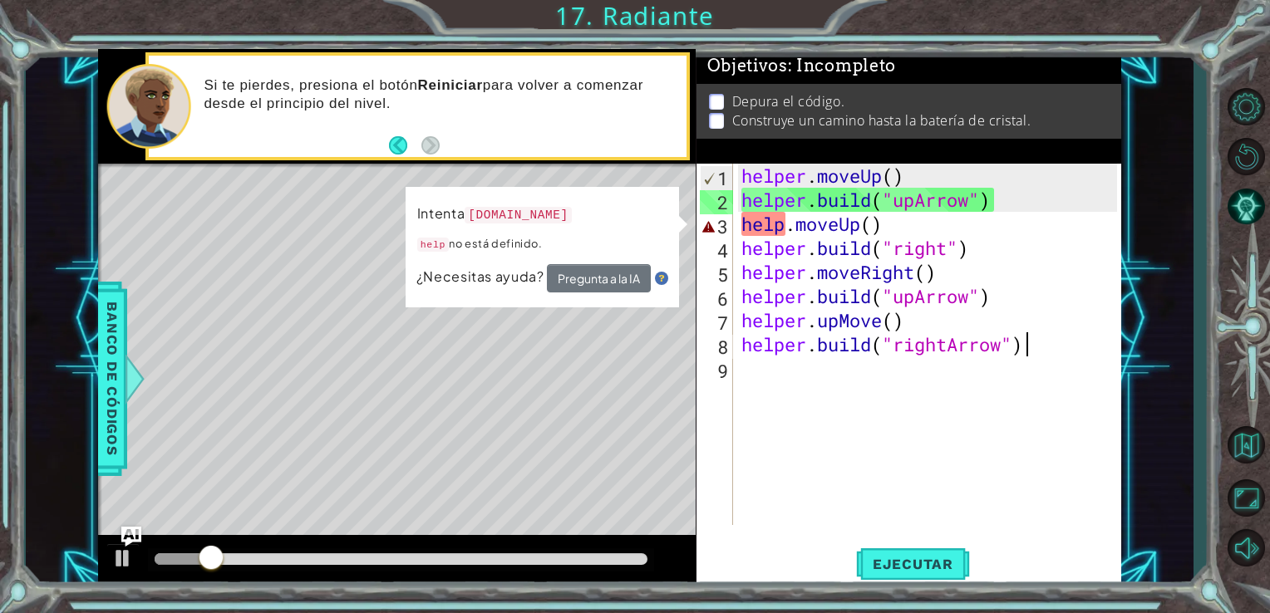
click at [876, 223] on div "helper . moveUp ( ) helper . build ( "upArrow" ) help . moveUp ( ) helper . bui…" at bounding box center [932, 369] width 388 height 410
type textarea "help.moveUp(1)"
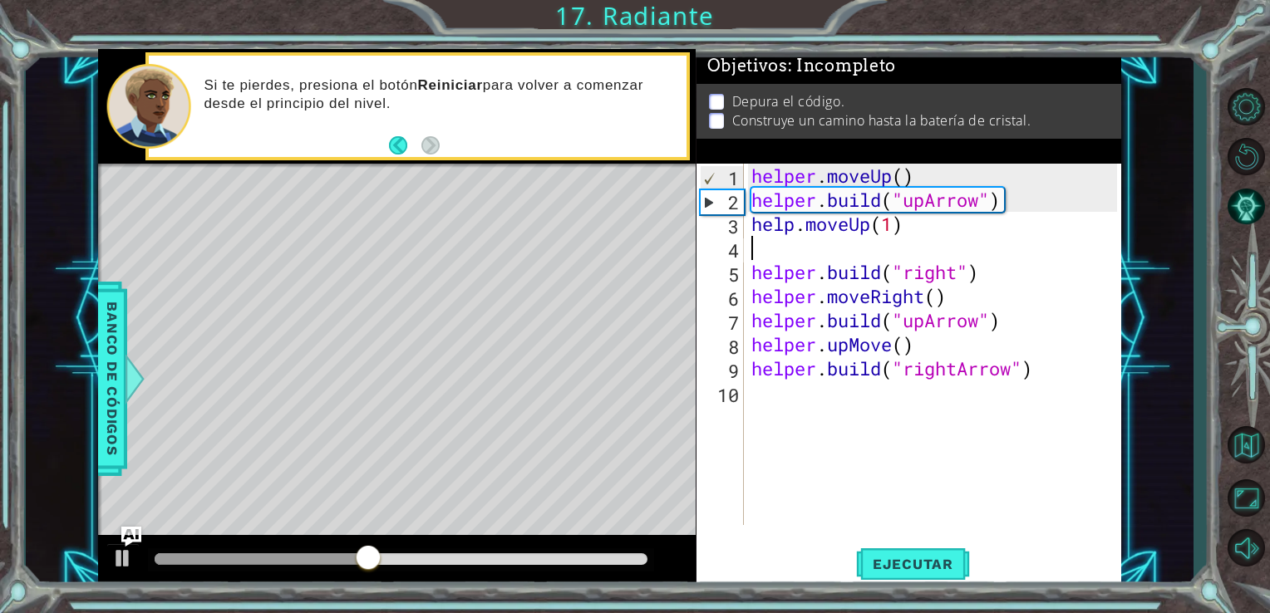
type textarea "help.moveUp(1)"
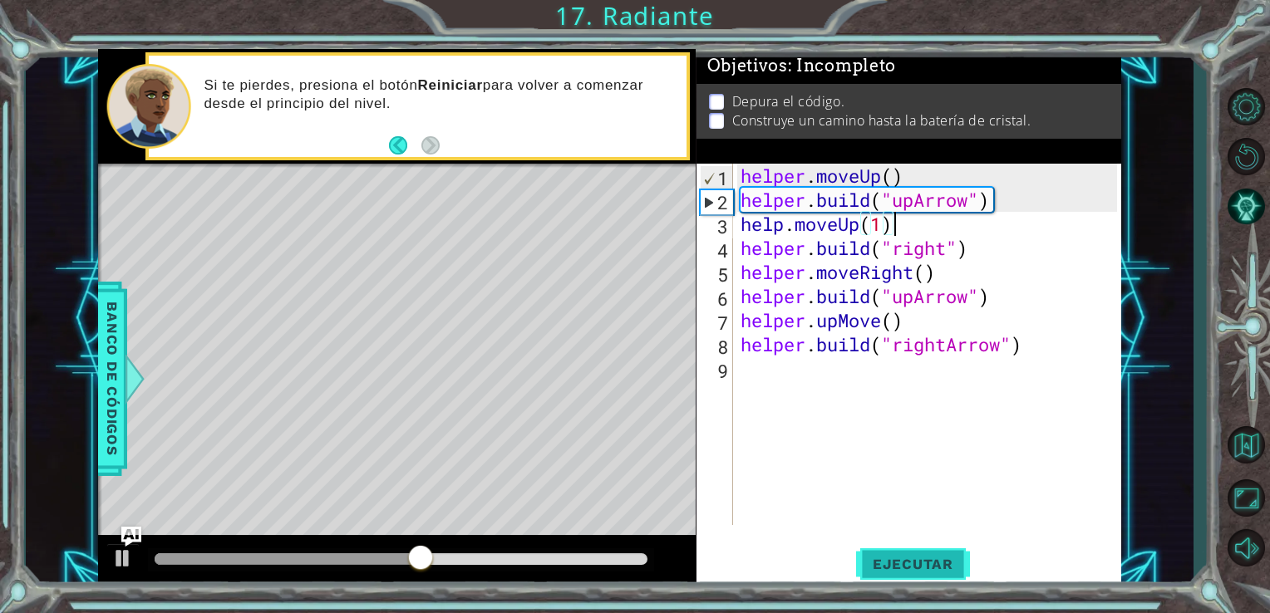
type textarea "help.moveUp(1)"
drag, startPoint x: 899, startPoint y: 566, endPoint x: 905, endPoint y: 557, distance: 10.8
click at [901, 563] on span "Ejecutar" at bounding box center [913, 564] width 114 height 17
